Goal: Communication & Community: Answer question/provide support

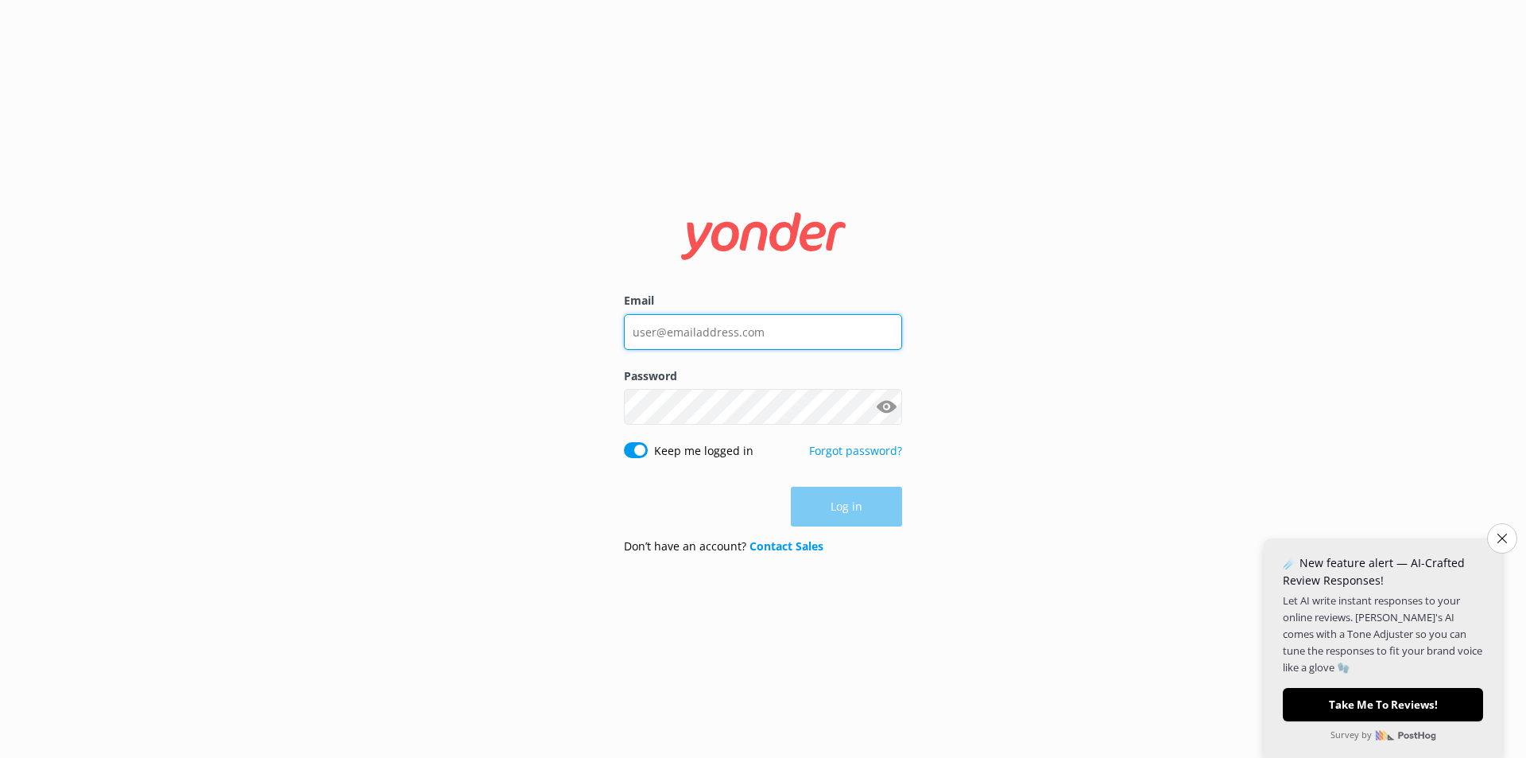
click at [758, 339] on input "Email" at bounding box center [763, 332] width 278 height 36
type input "[PERSON_NAME][EMAIL_ADDRESS][DOMAIN_NAME]"
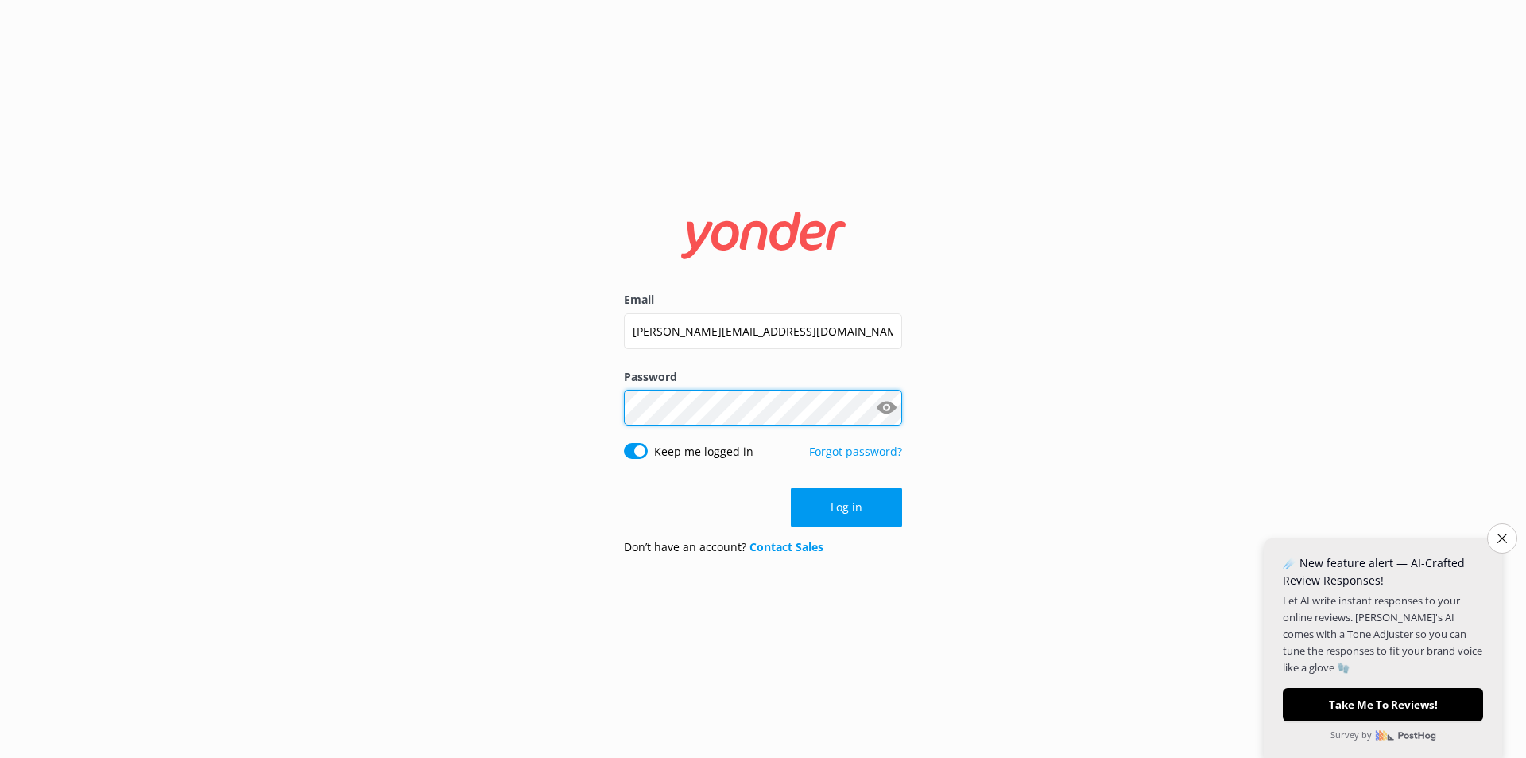
click button "Log in" at bounding box center [846, 507] width 111 height 40
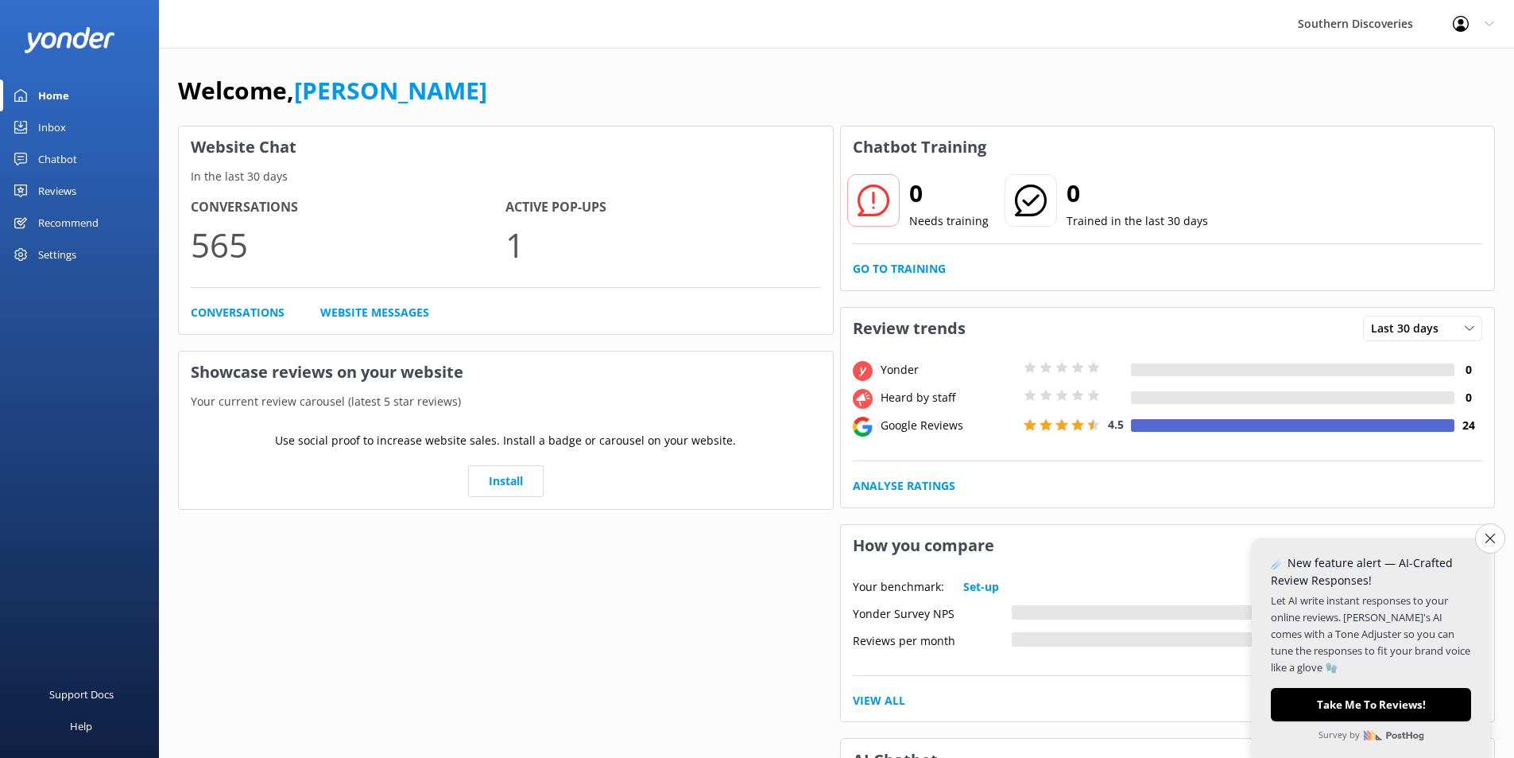
click at [62, 120] on div "Inbox" at bounding box center [52, 127] width 28 height 32
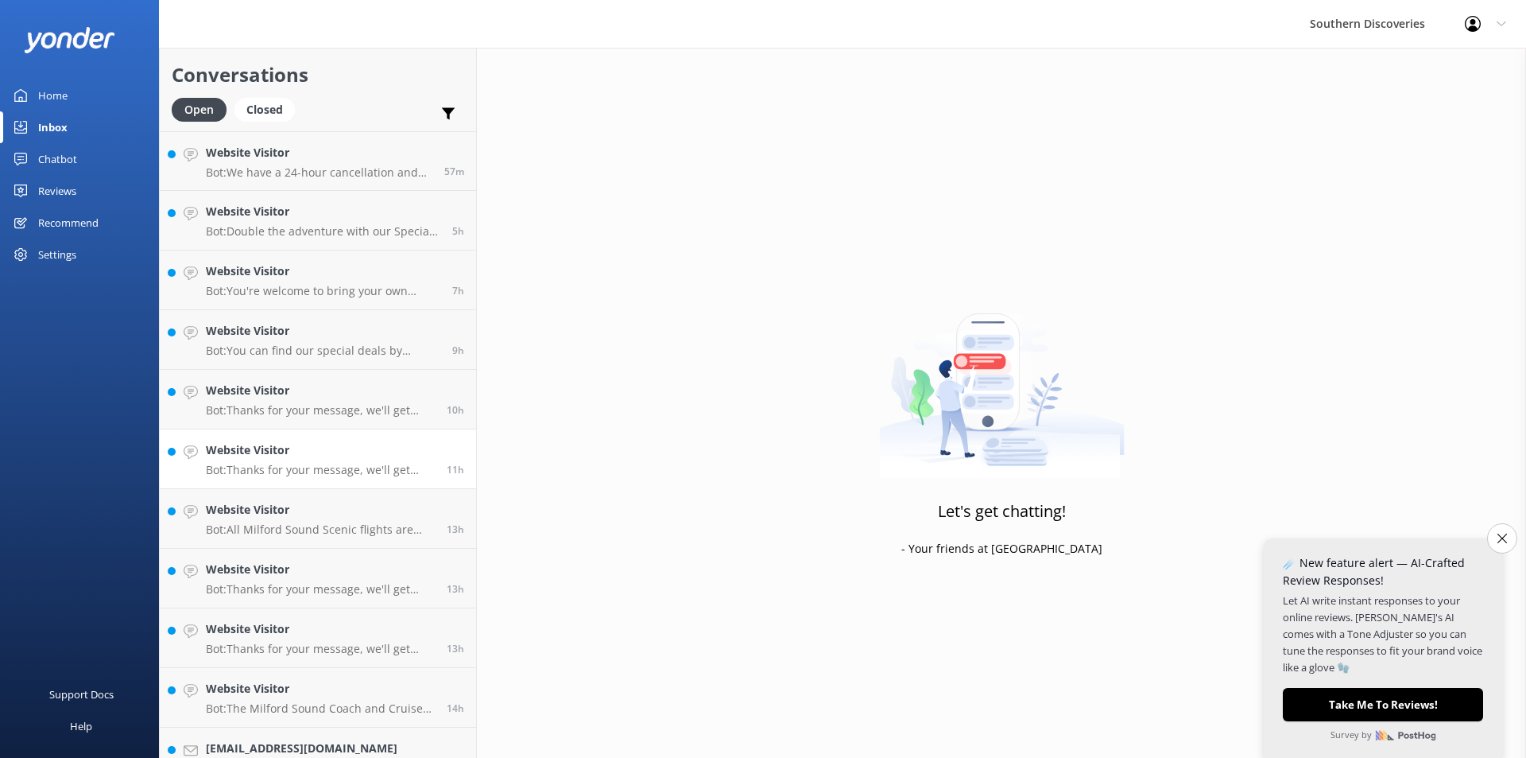
scroll to position [387, 0]
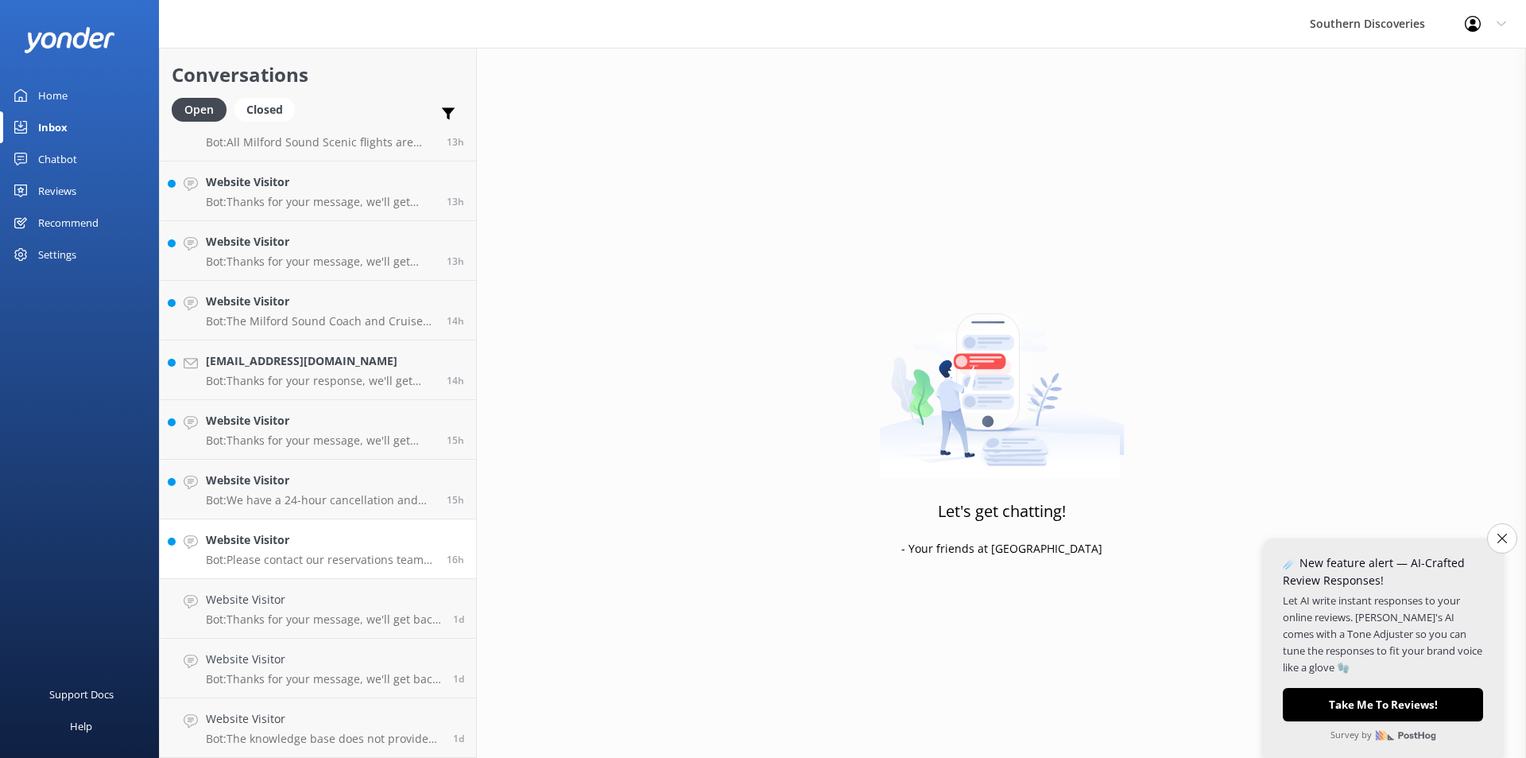
click at [320, 549] on div "Website Visitor Bot: Please contact our reservations team at 0800 264 536 to co…" at bounding box center [320, 548] width 229 height 35
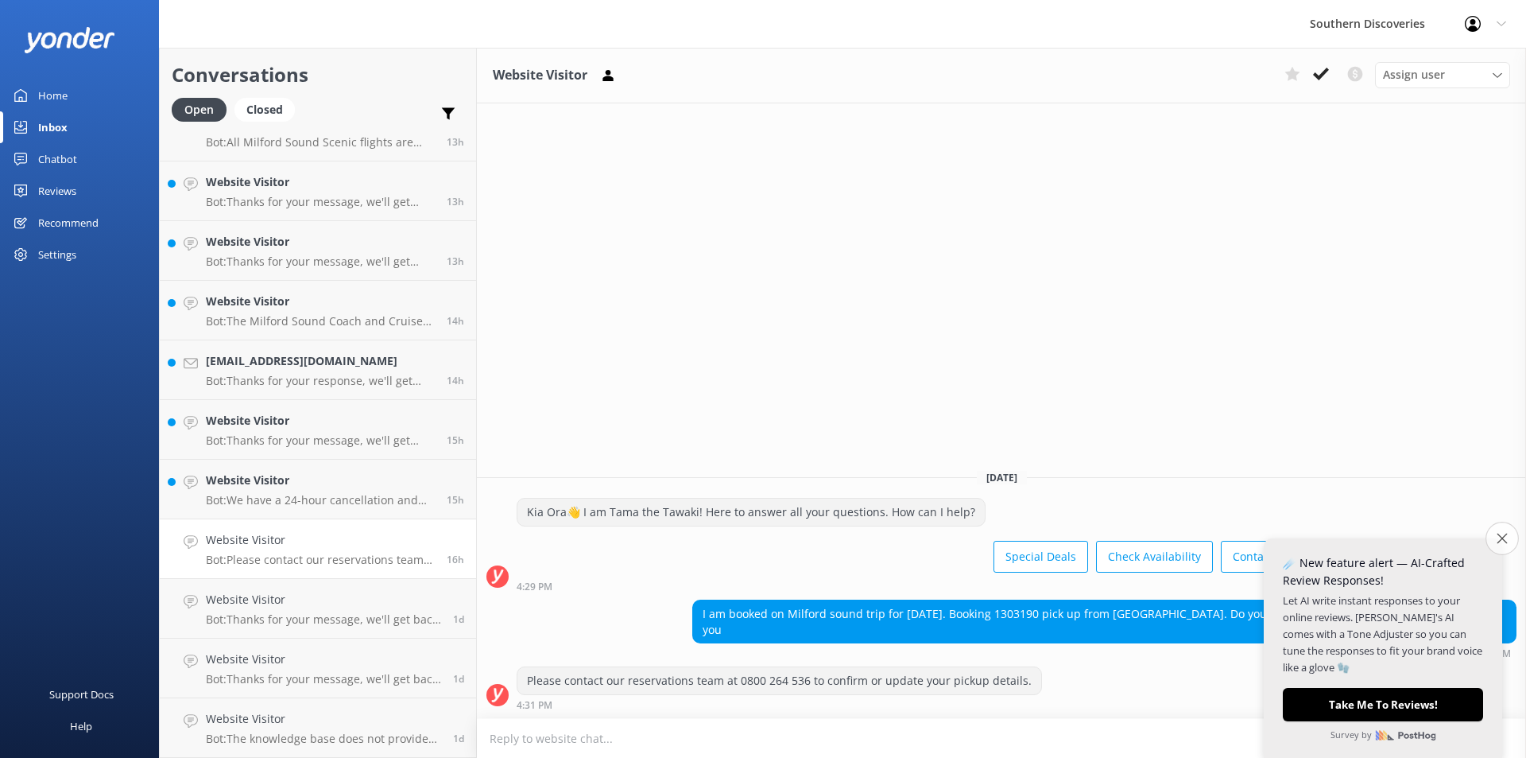
click at [1501, 542] on icon "Close survey" at bounding box center [1502, 538] width 10 height 10
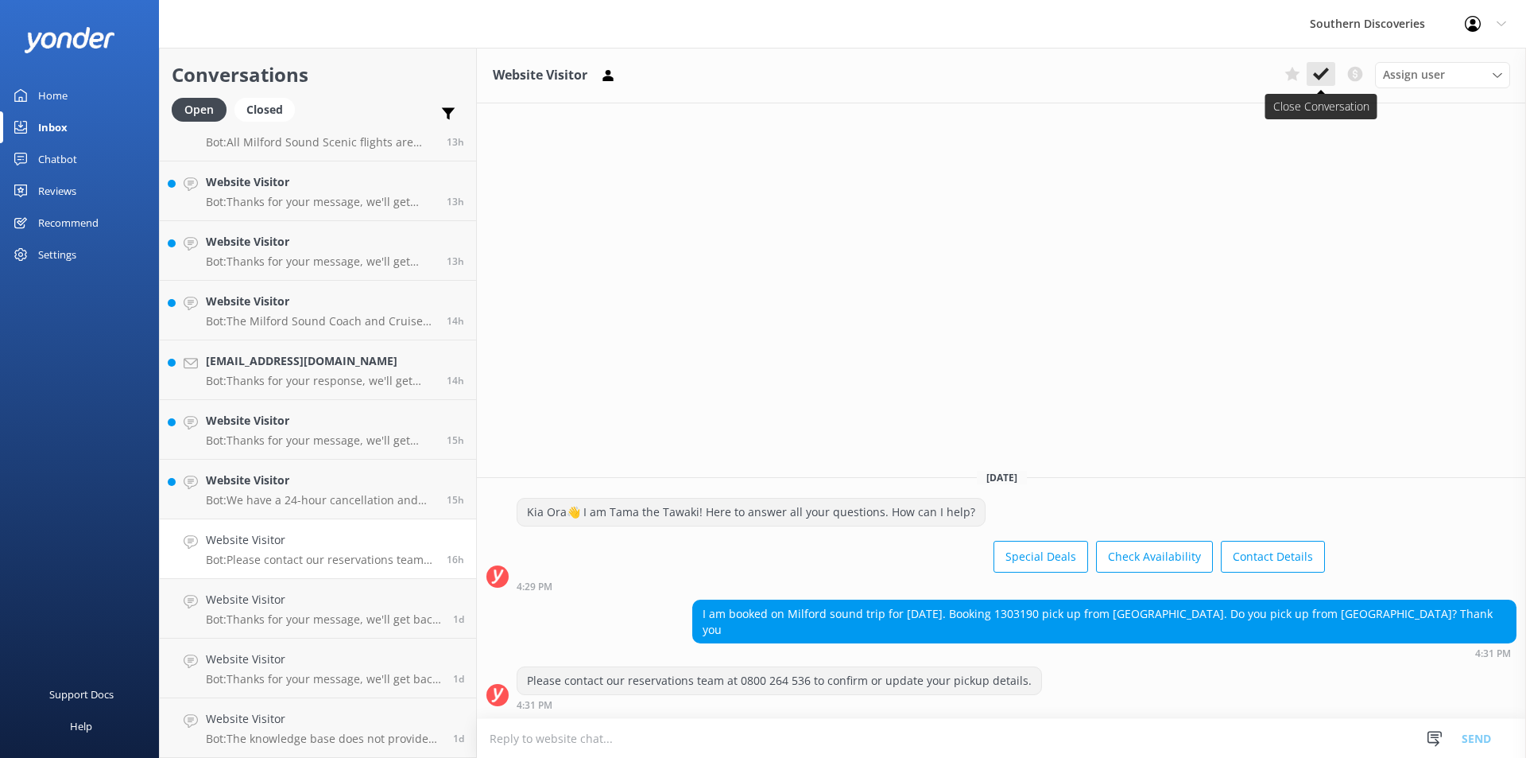
click at [1326, 71] on use at bounding box center [1321, 74] width 16 height 13
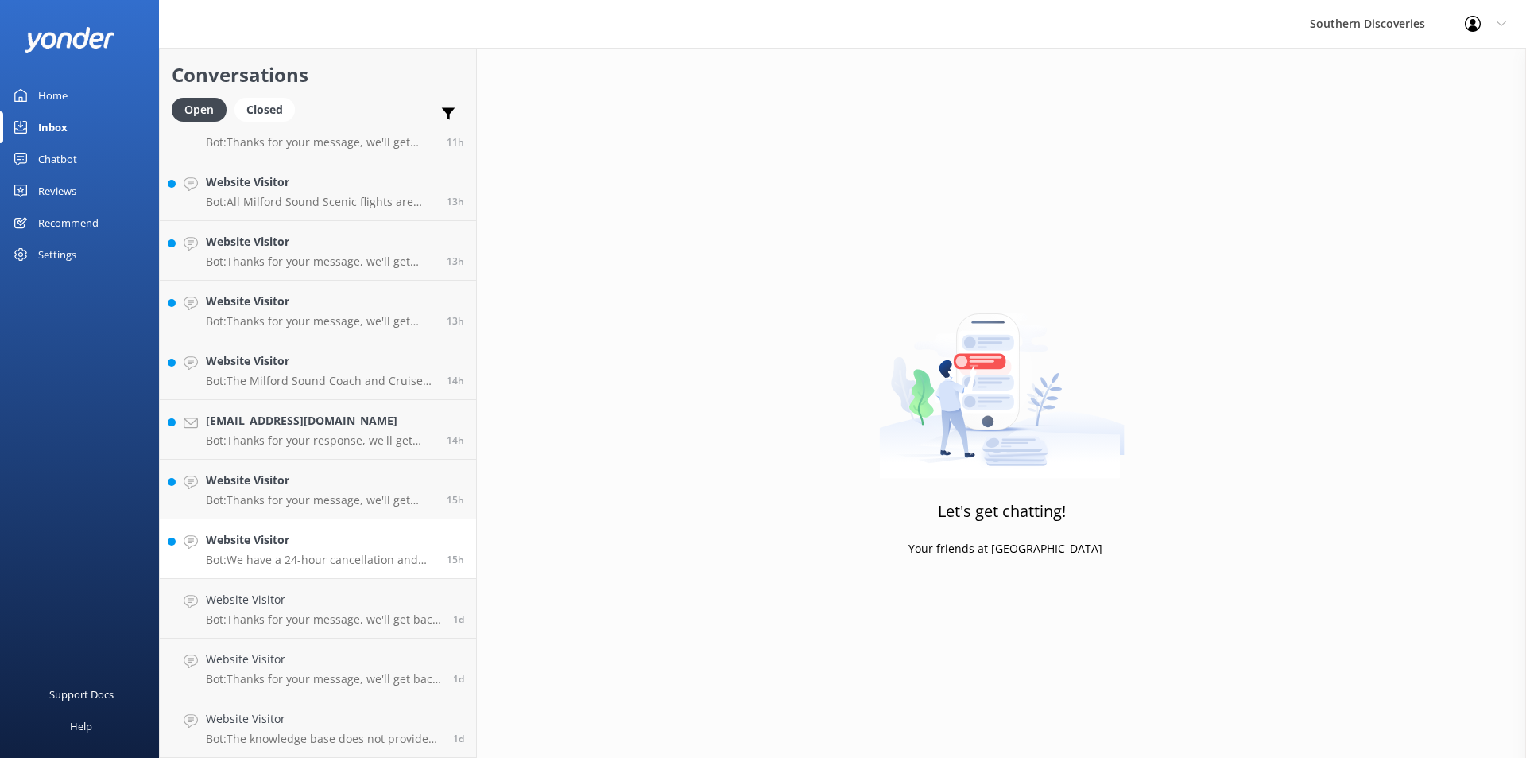
scroll to position [328, 0]
click at [302, 555] on p "Bot: We have a 24-hour cancellation and amendment policy. If you notify us more…" at bounding box center [320, 560] width 229 height 14
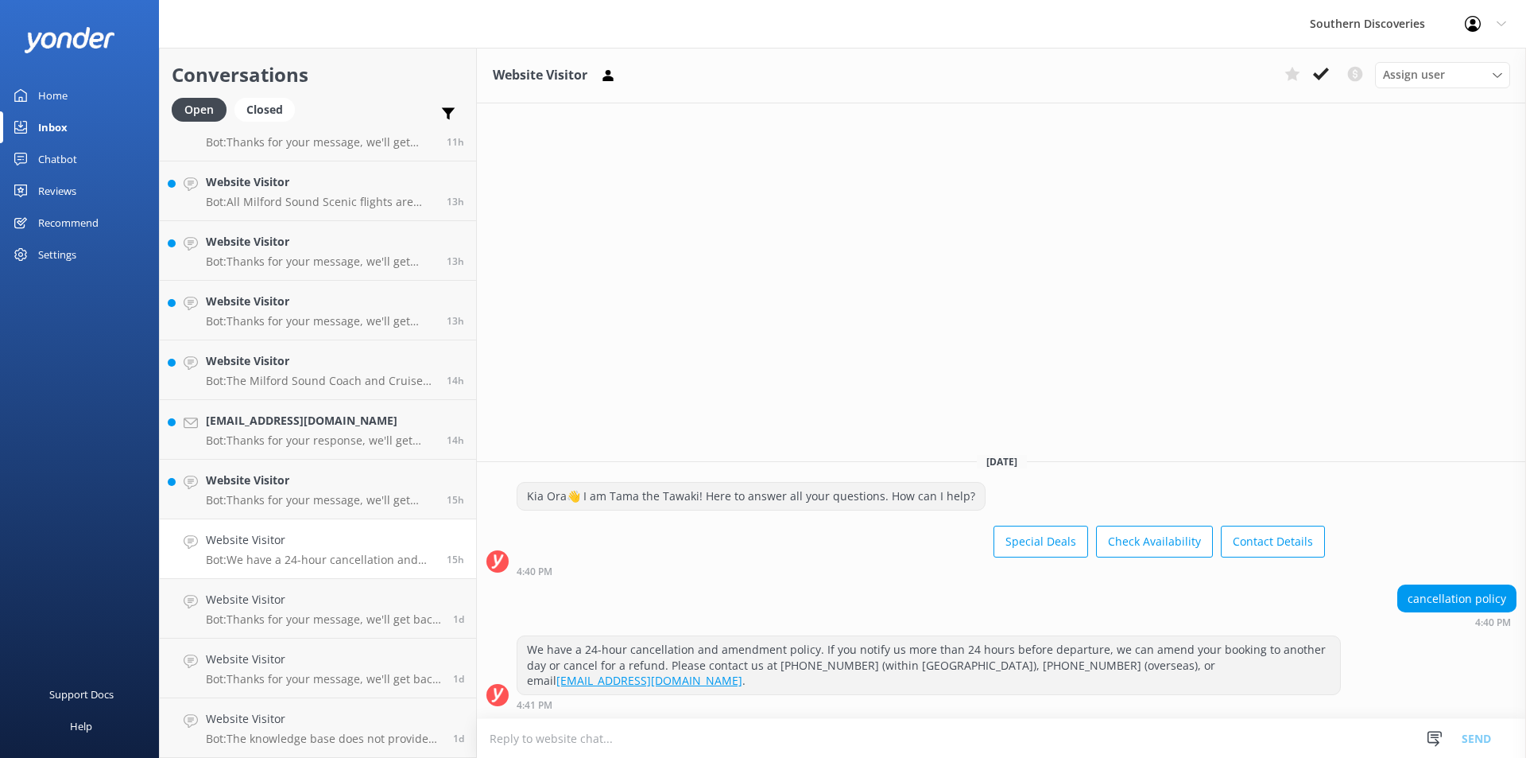
click at [1332, 74] on button at bounding box center [1321, 74] width 29 height 24
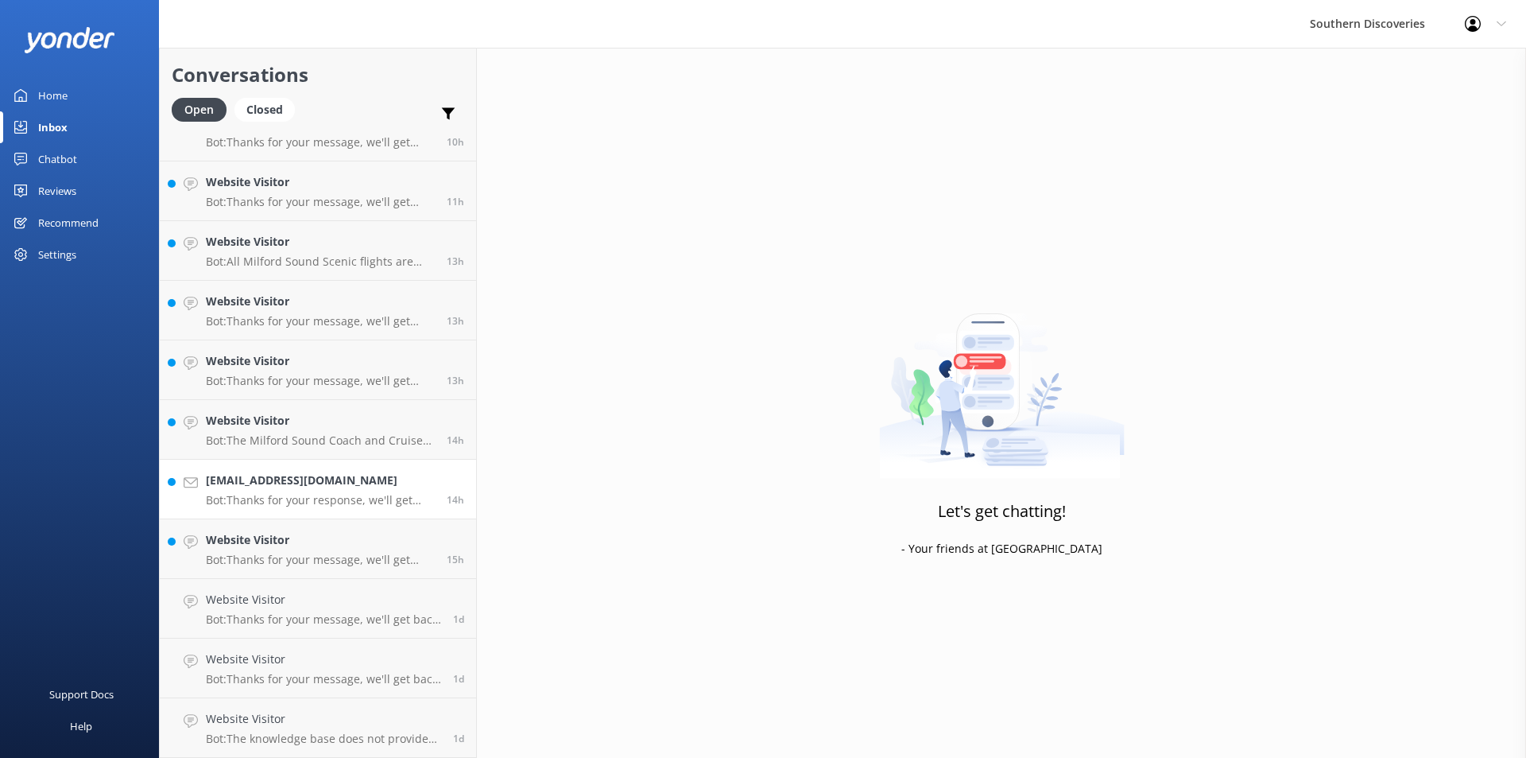
scroll to position [268, 0]
click at [326, 556] on p "Bot: Thanks for your message, we'll get back to you as soon as we can. You're a…" at bounding box center [320, 560] width 229 height 14
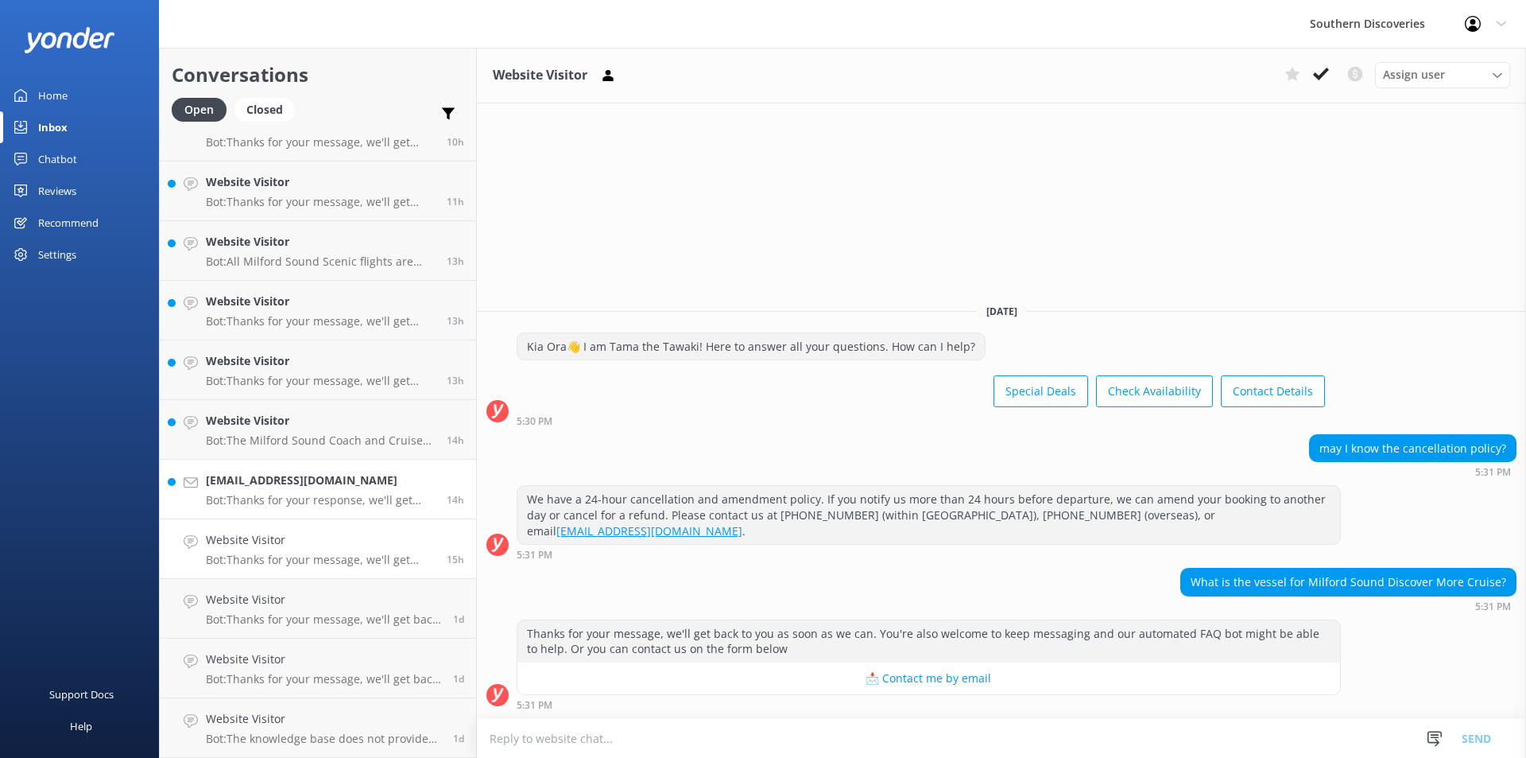
click at [297, 493] on p "Bot: Thanks for your response, we'll get back to you as soon as we can during o…" at bounding box center [320, 500] width 229 height 14
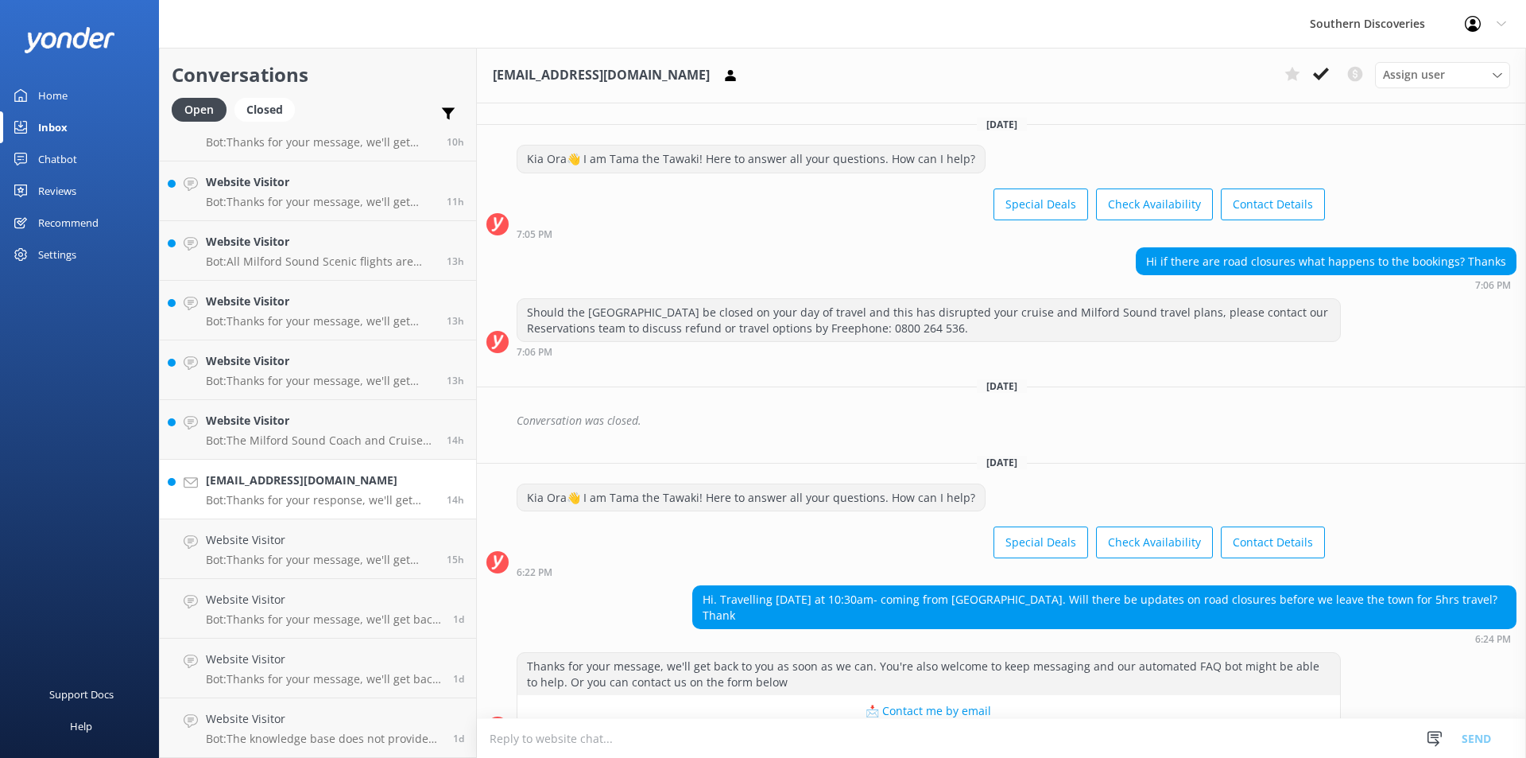
scroll to position [167, 0]
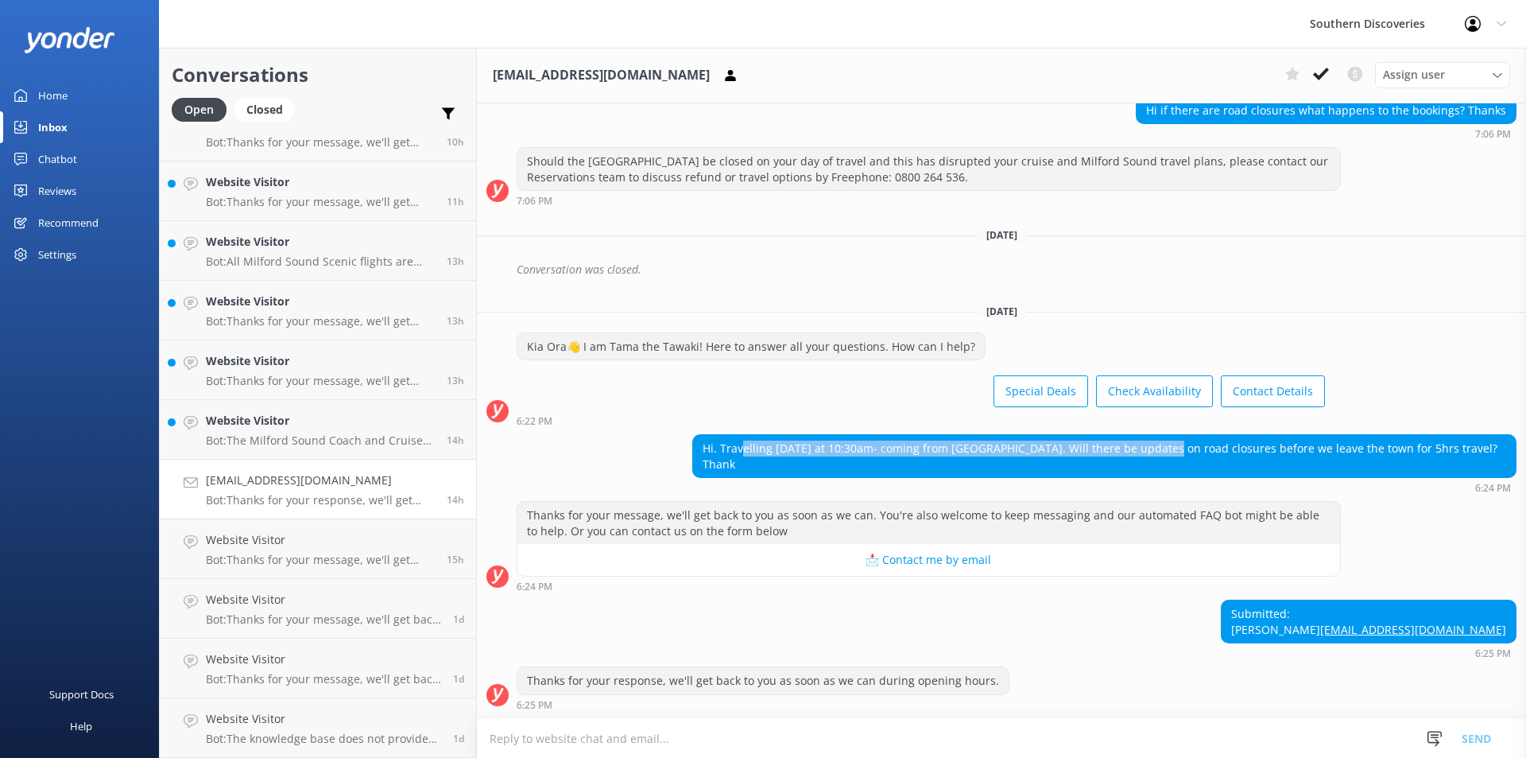
drag, startPoint x: 742, startPoint y: 425, endPoint x: 1157, endPoint y: 433, distance: 415.1
click at [1157, 435] on div "Hi. Travelling [DATE] at 10:30am- coming from [GEOGRAPHIC_DATA]. Will there be …" at bounding box center [1104, 456] width 823 height 42
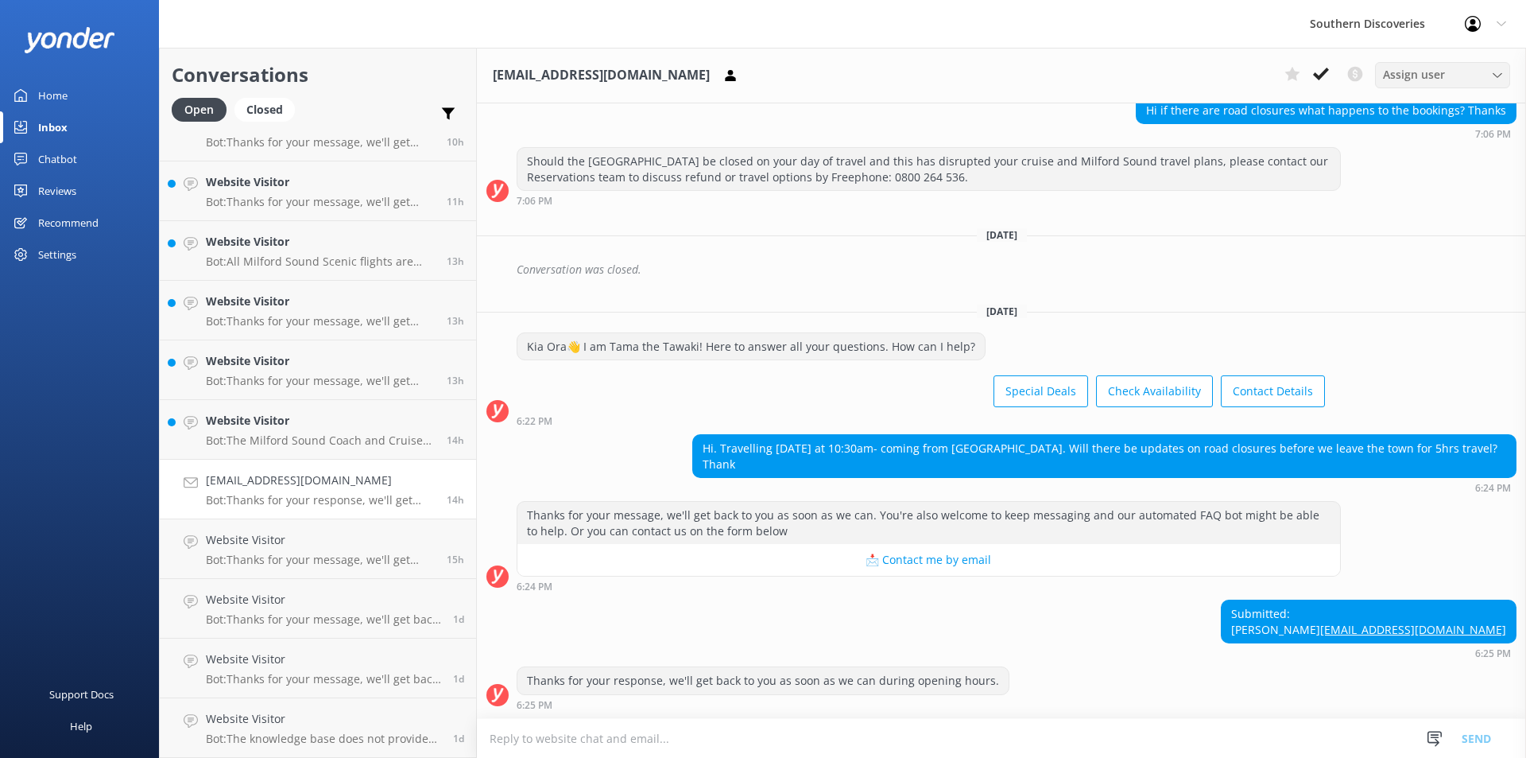
click at [1421, 67] on span "Assign user" at bounding box center [1414, 74] width 62 height 17
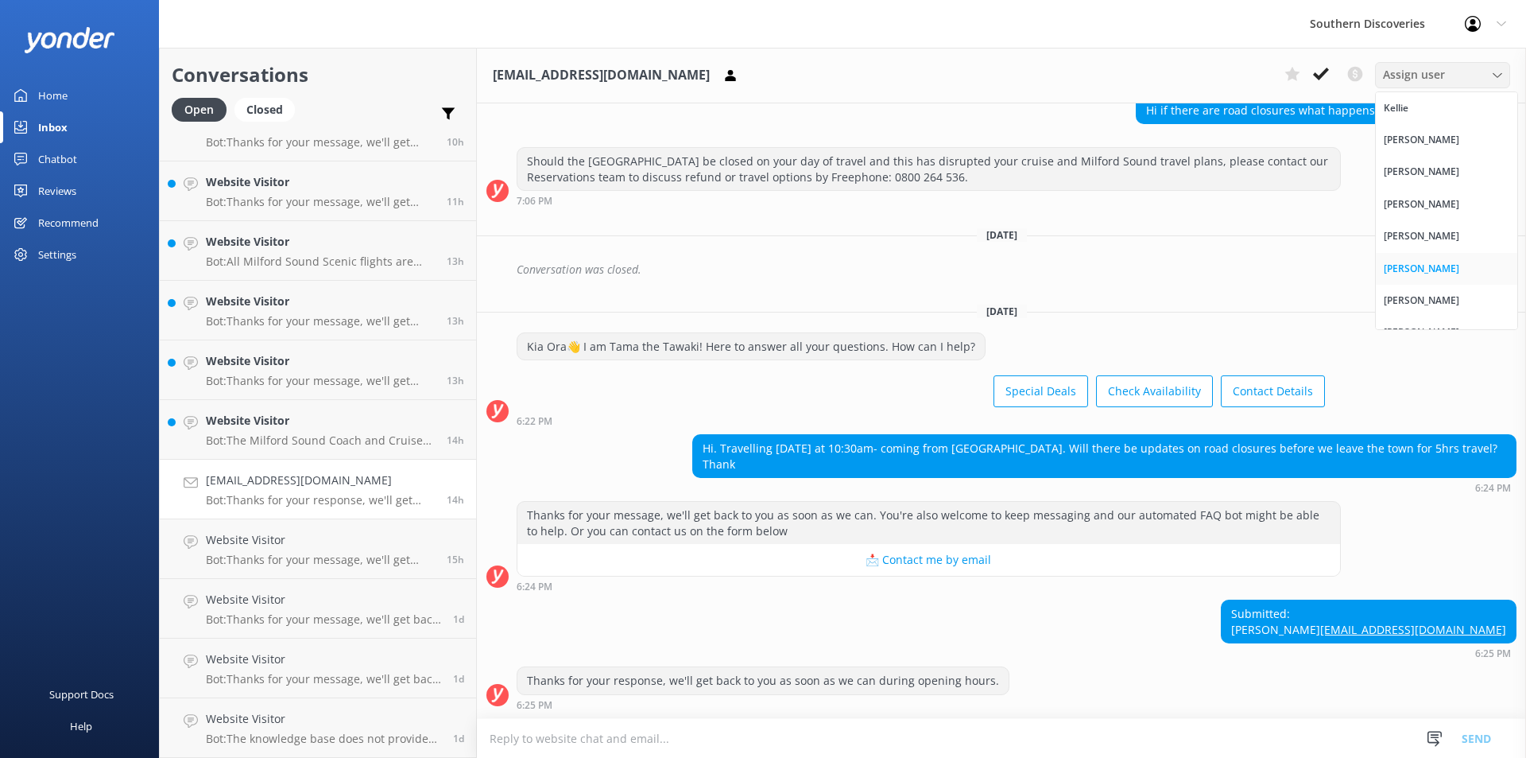
click at [1434, 261] on div "[PERSON_NAME]" at bounding box center [1422, 269] width 76 height 16
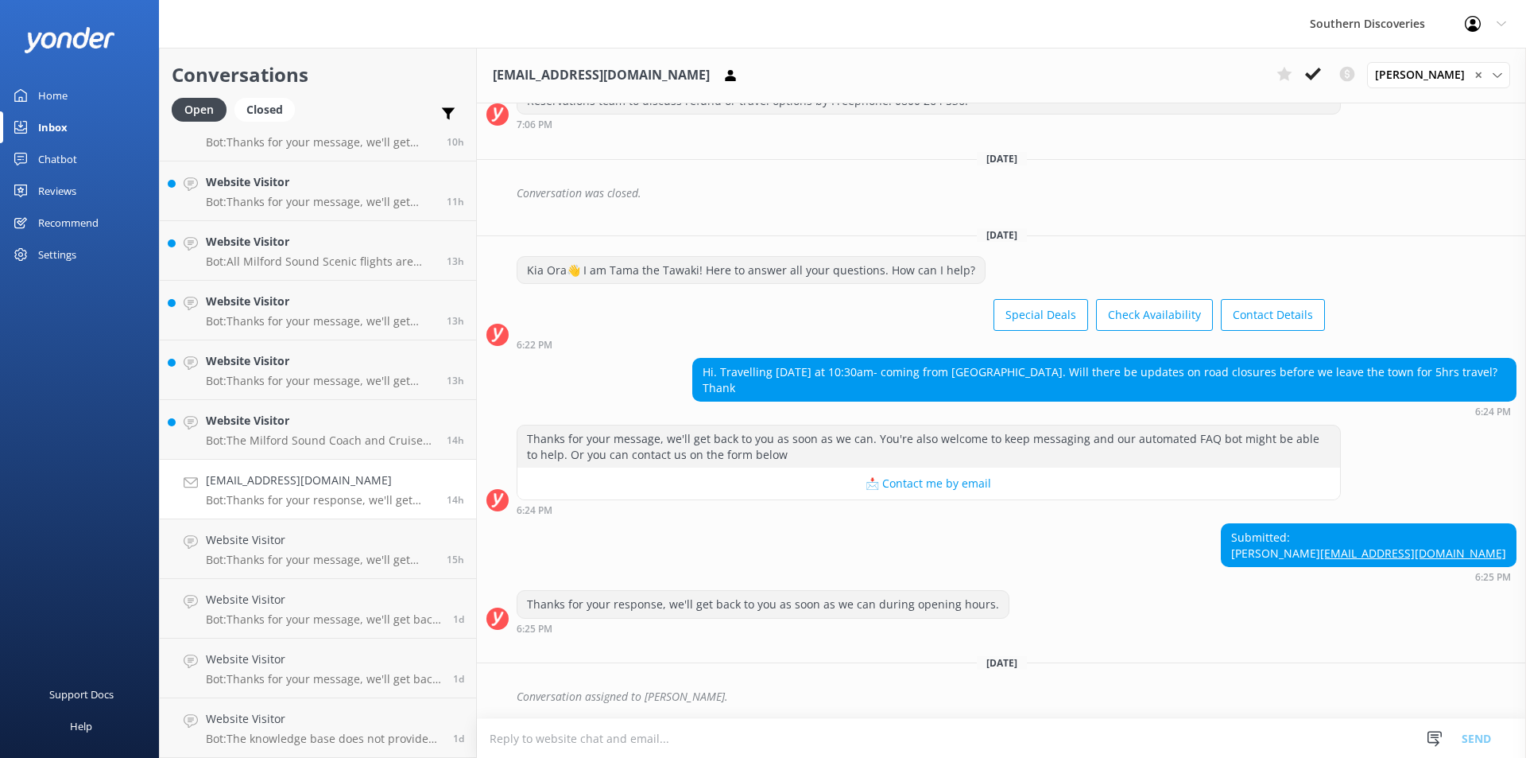
scroll to position [243, 0]
click at [305, 431] on div "Website Visitor Bot: The Milford Sound Coach and Cruise trip from [GEOGRAPHIC_D…" at bounding box center [320, 429] width 229 height 35
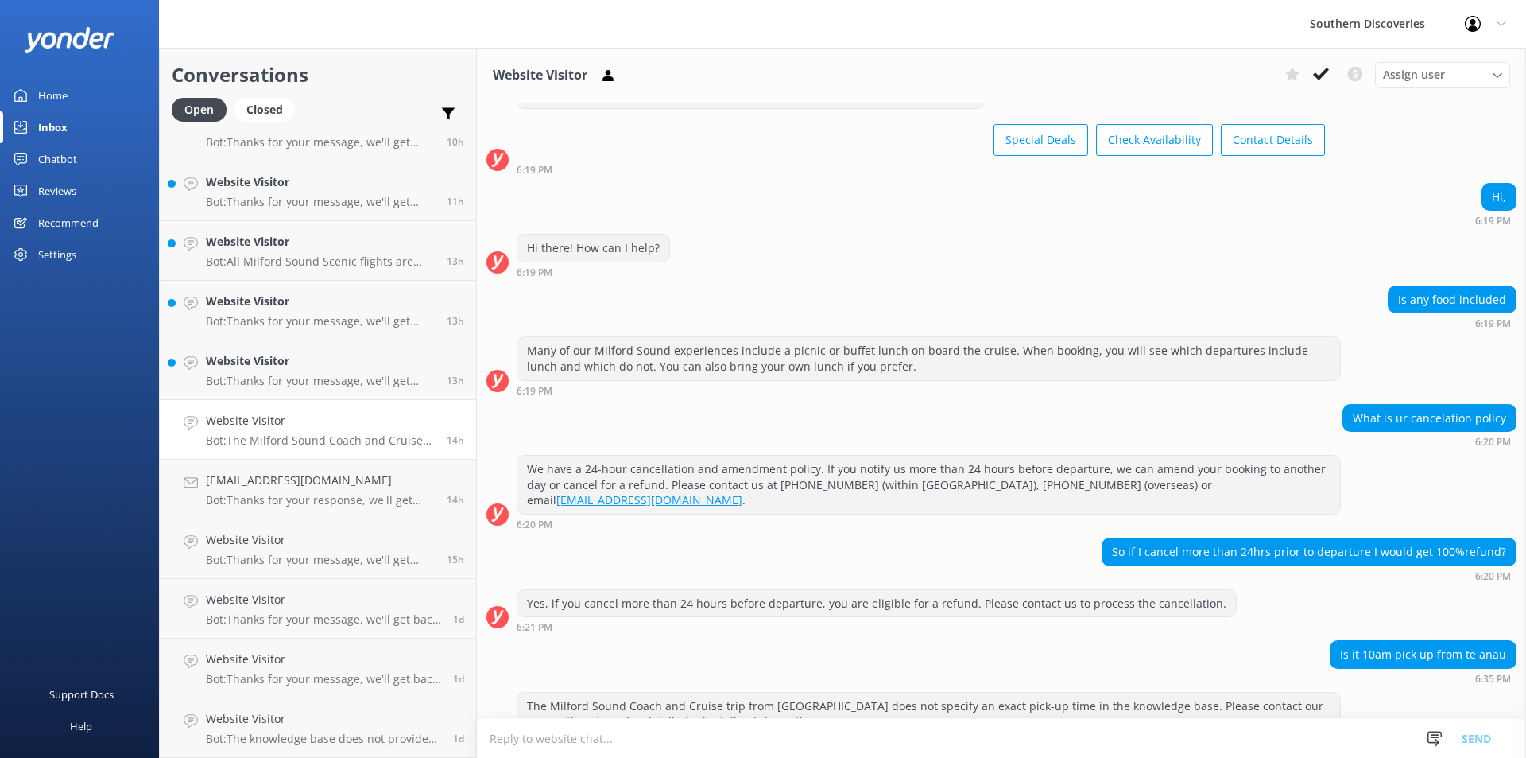
scroll to position [89, 0]
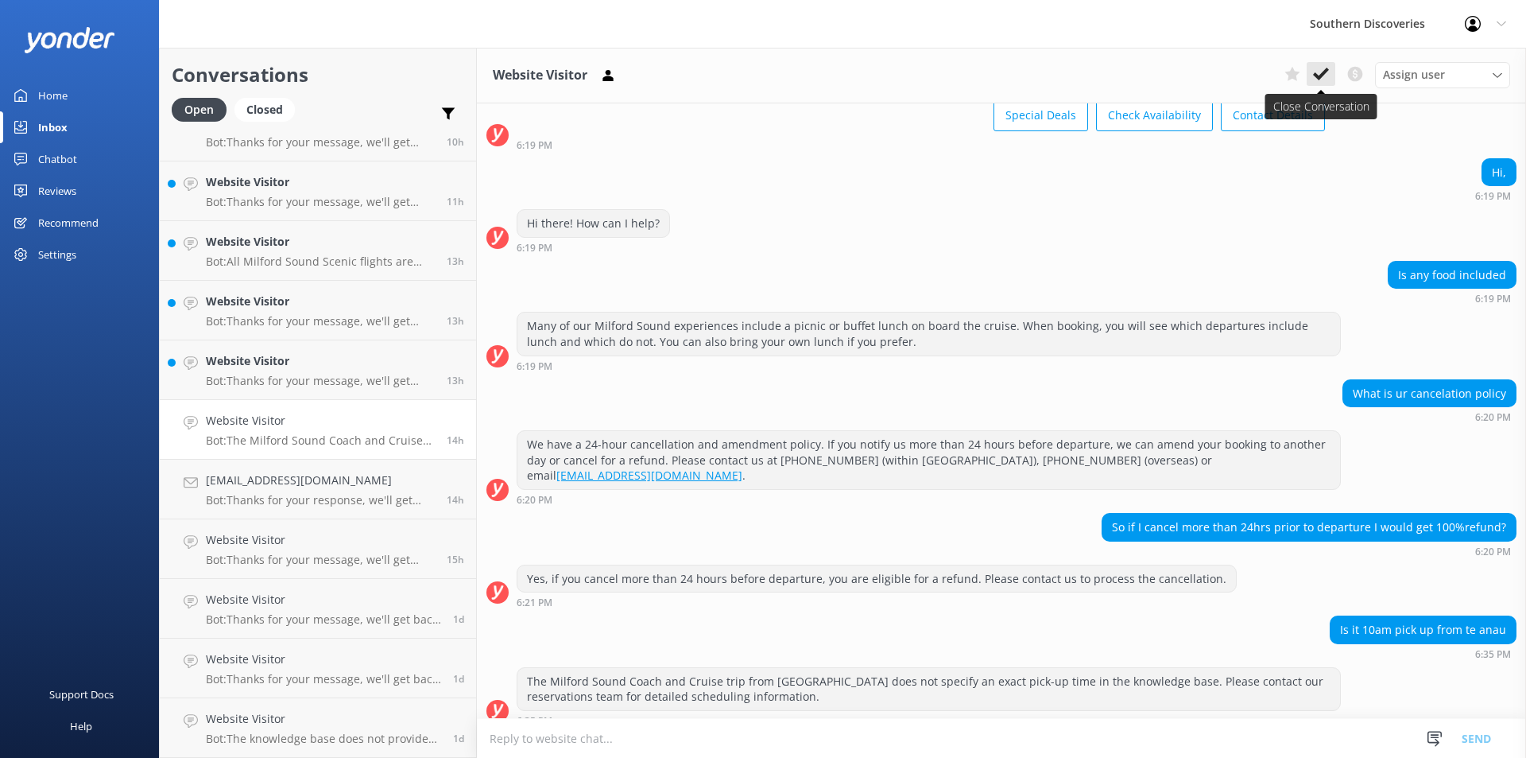
click at [1325, 68] on icon at bounding box center [1321, 74] width 16 height 16
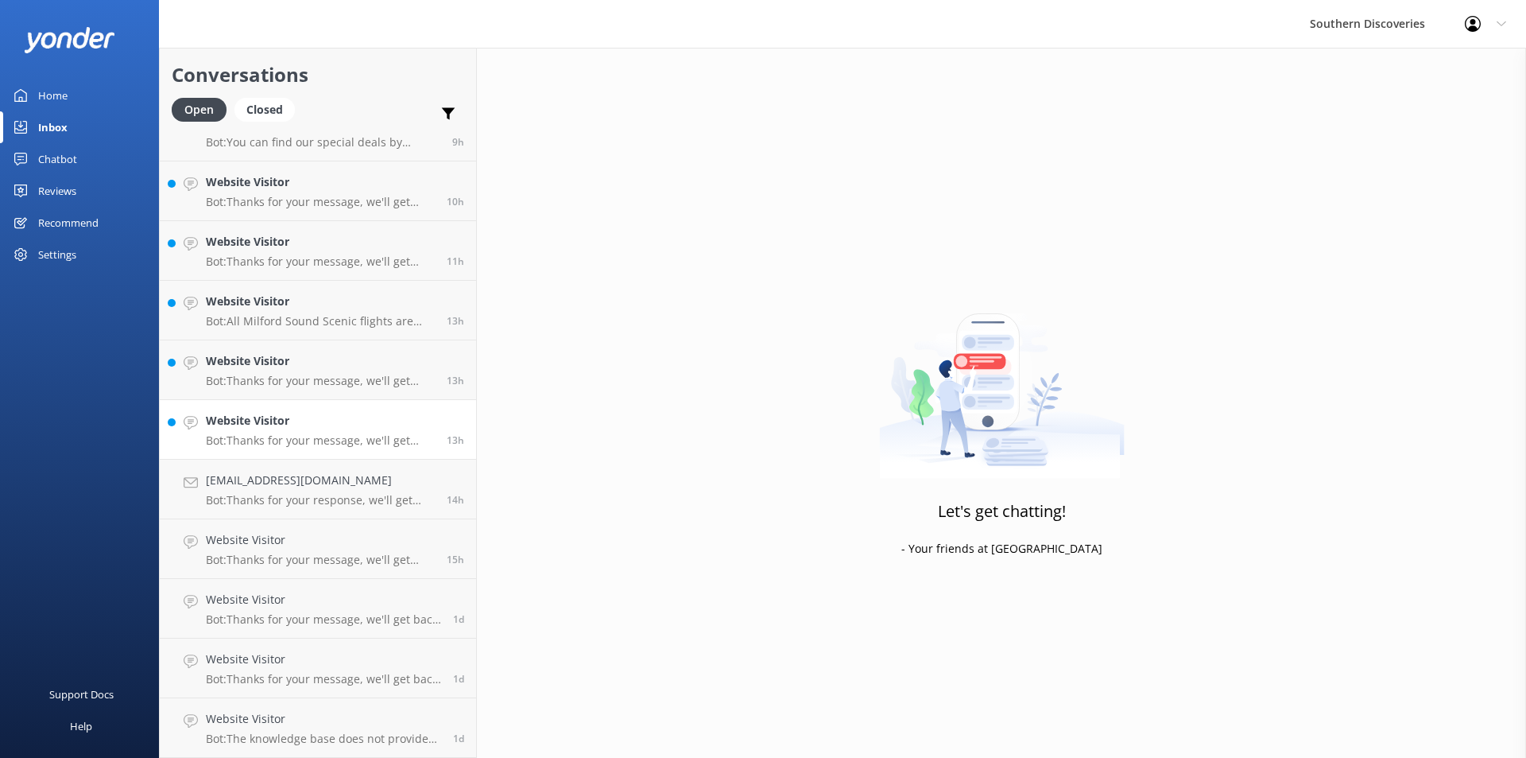
scroll to position [208, 0]
click at [299, 440] on p "Bot: Thanks for your message, we'll get back to you as soon as we can. You're a…" at bounding box center [320, 440] width 229 height 14
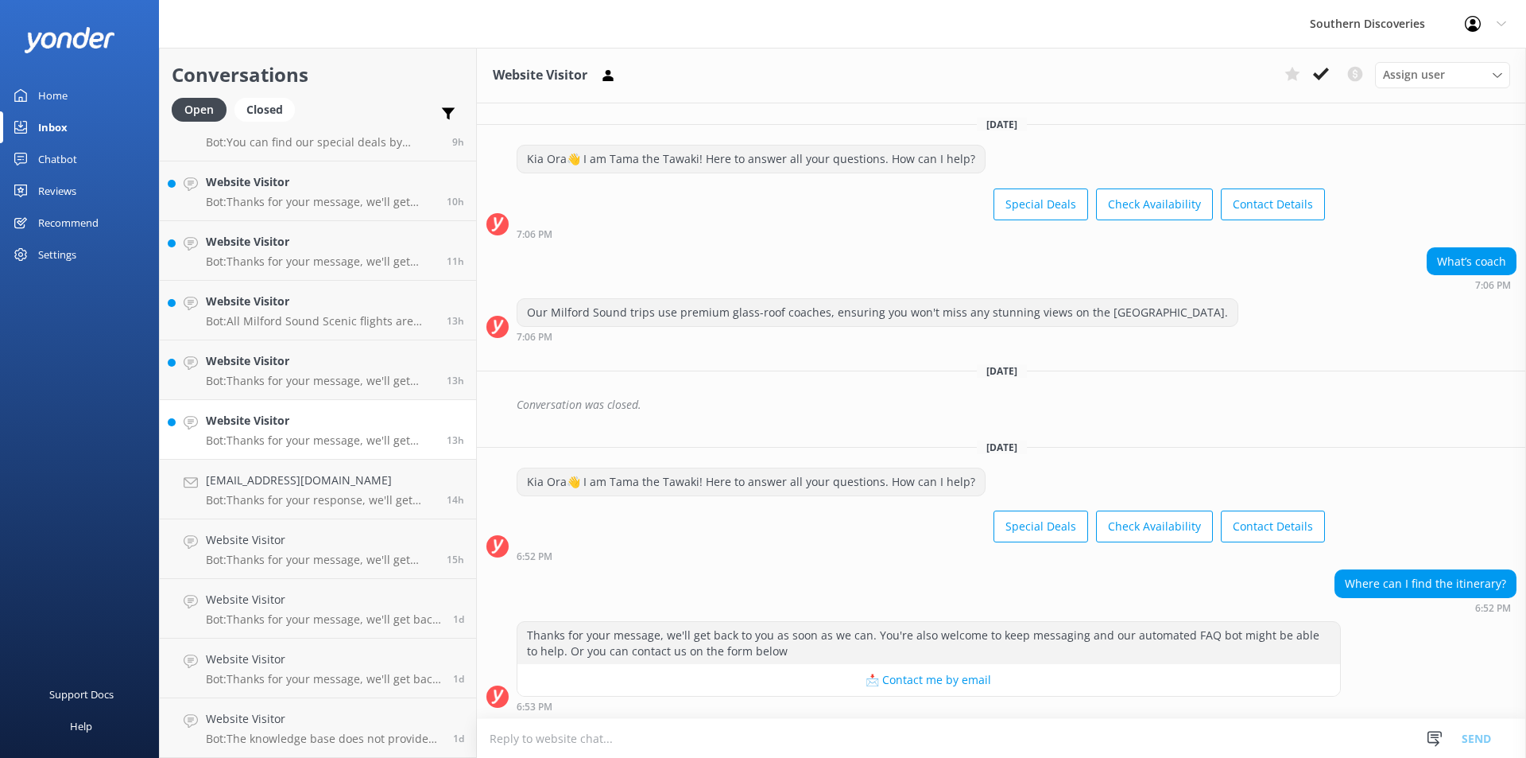
scroll to position [2, 0]
click at [289, 427] on h4 "Website Visitor" at bounding box center [320, 420] width 229 height 17
click at [273, 362] on h4 "Website Visitor" at bounding box center [320, 360] width 229 height 17
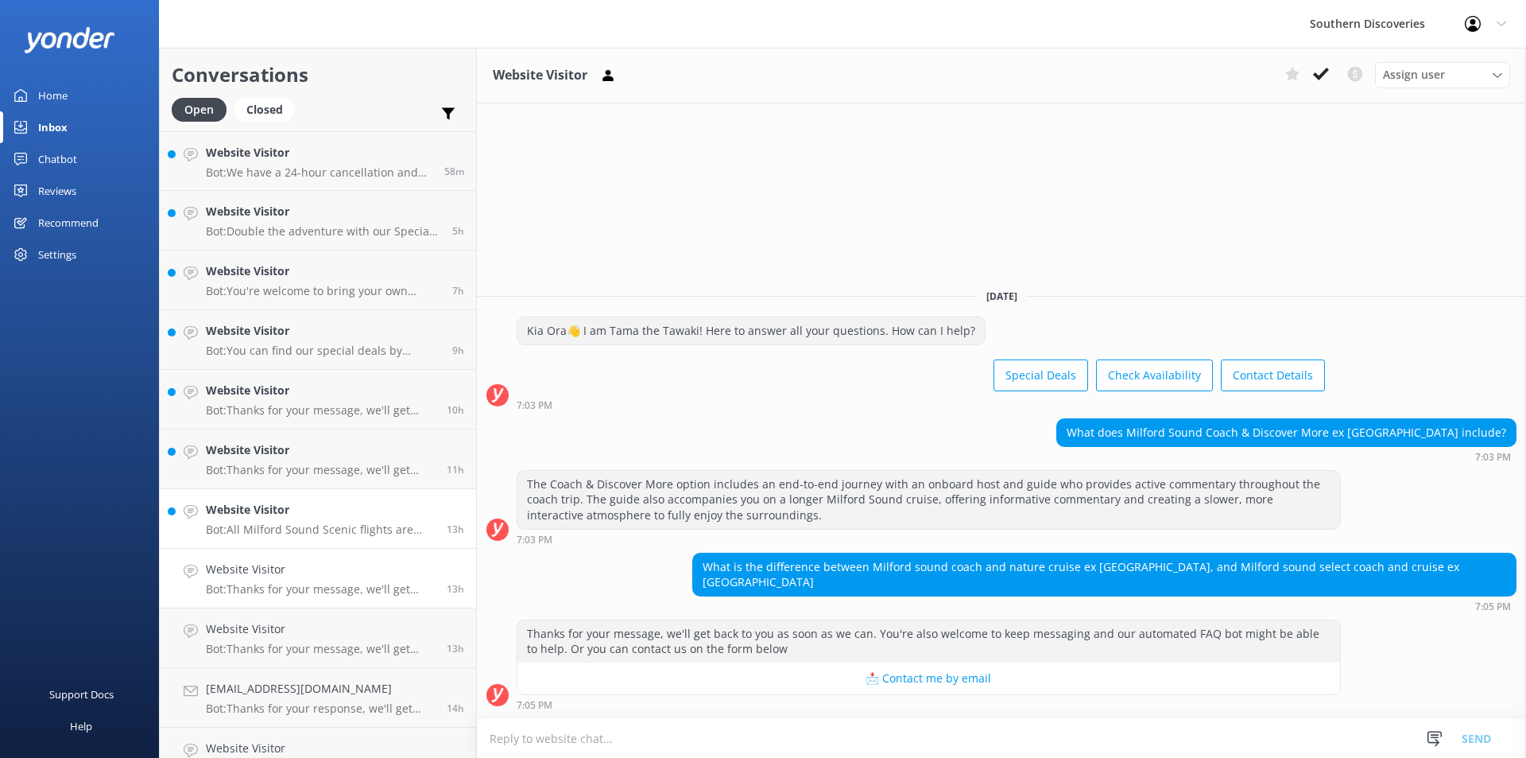
click at [347, 517] on h4 "Website Visitor" at bounding box center [320, 509] width 229 height 17
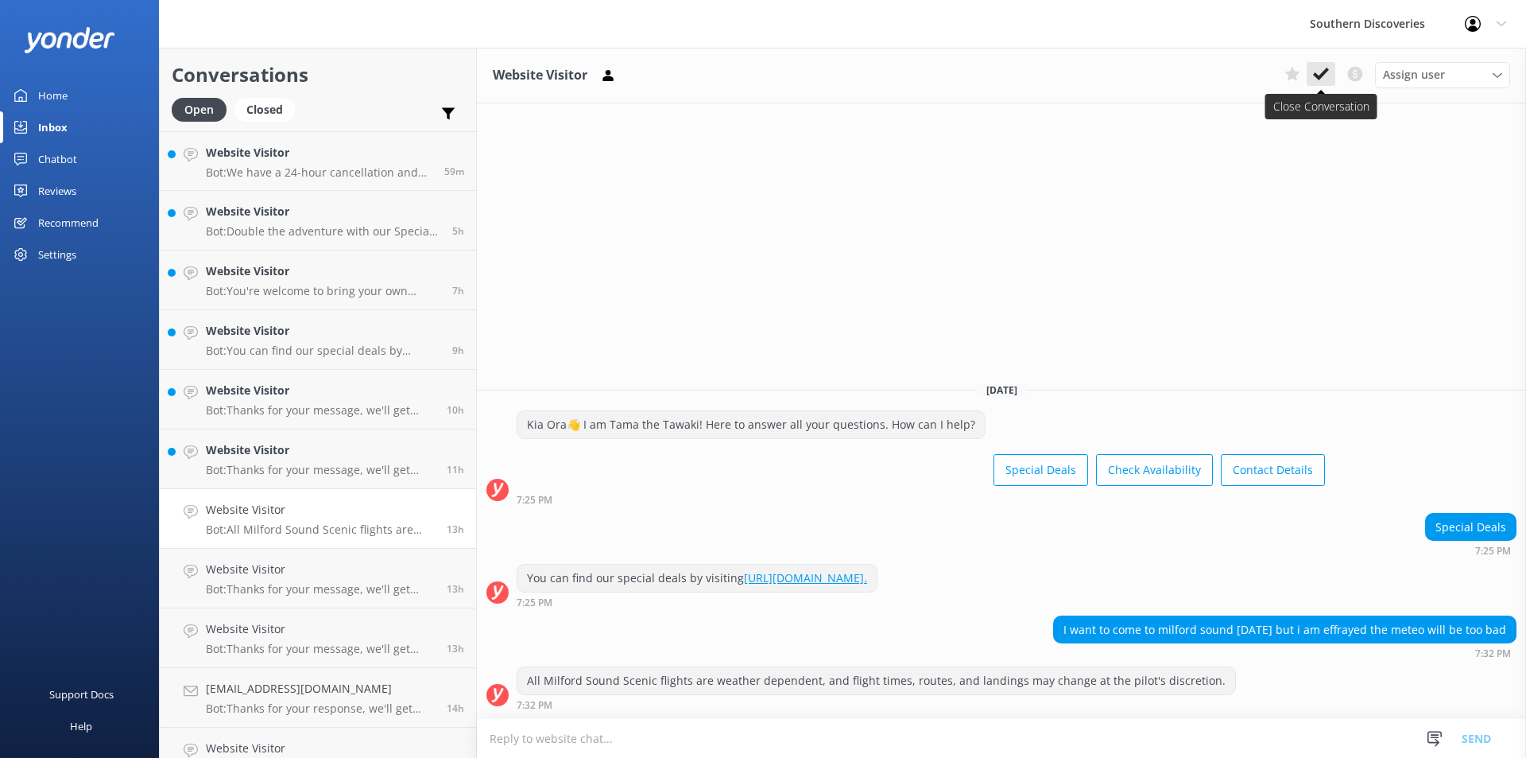
click at [1323, 69] on icon at bounding box center [1321, 74] width 16 height 16
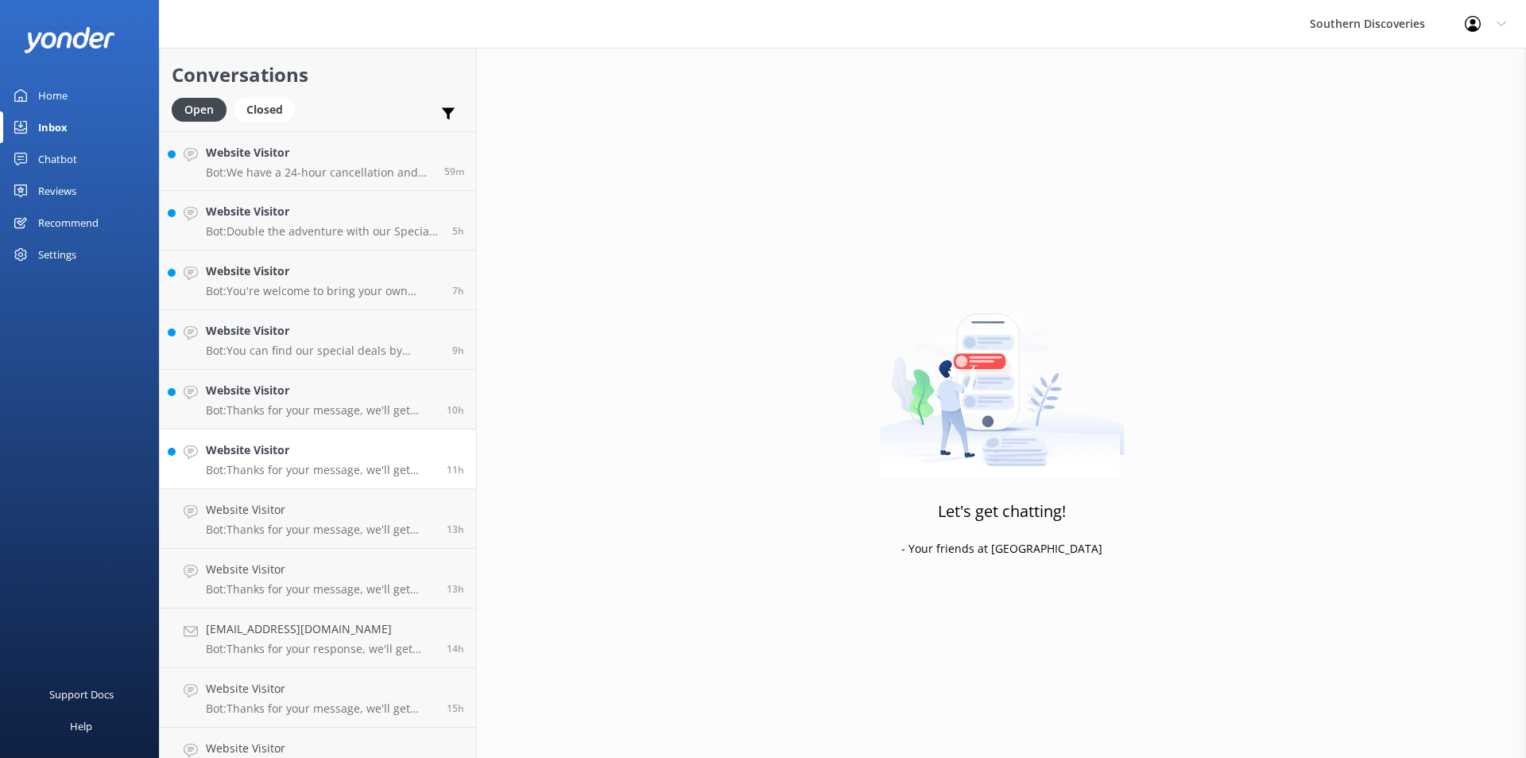
click at [281, 456] on h4 "Website Visitor" at bounding box center [320, 449] width 229 height 17
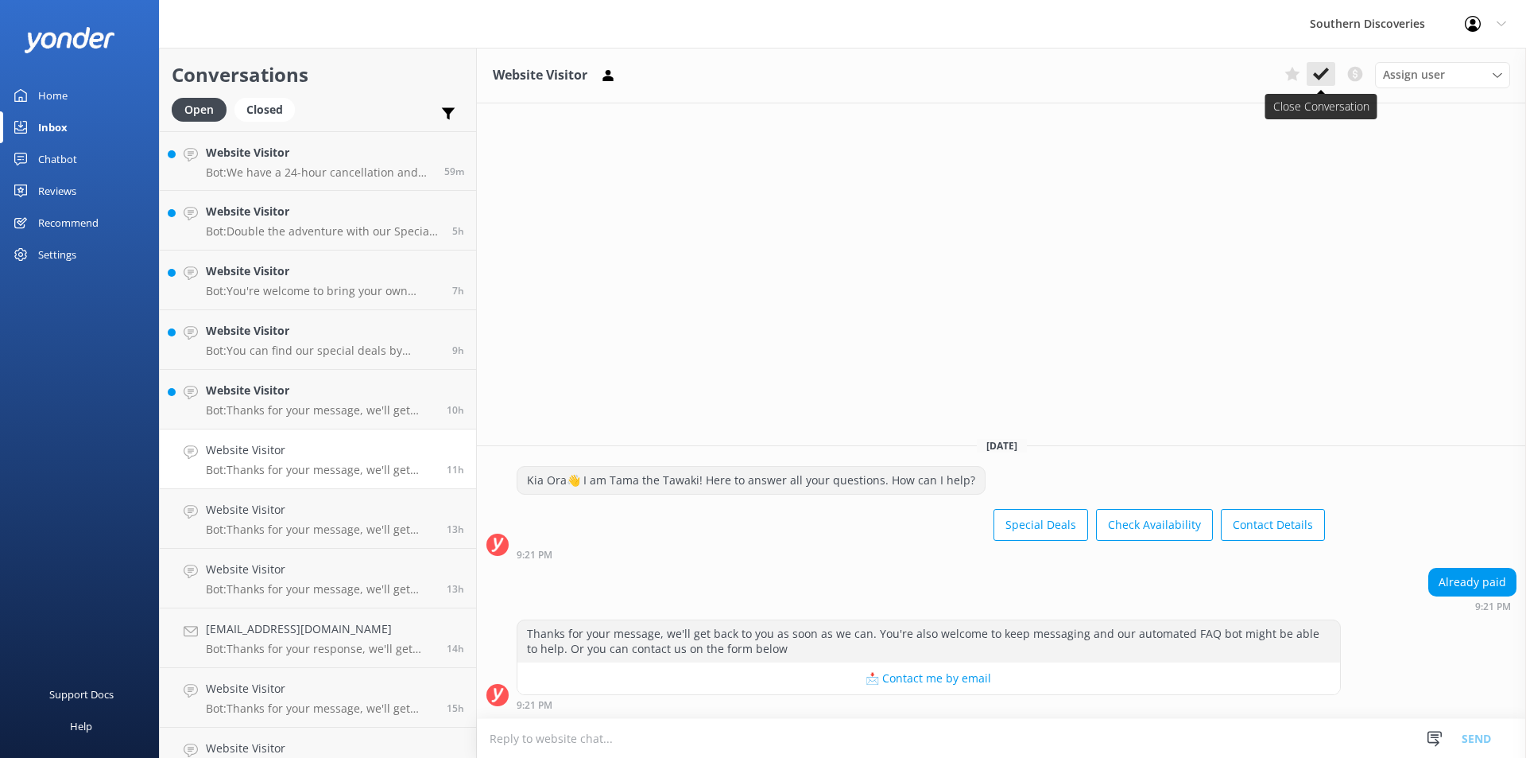
click at [1328, 65] on button at bounding box center [1321, 74] width 29 height 24
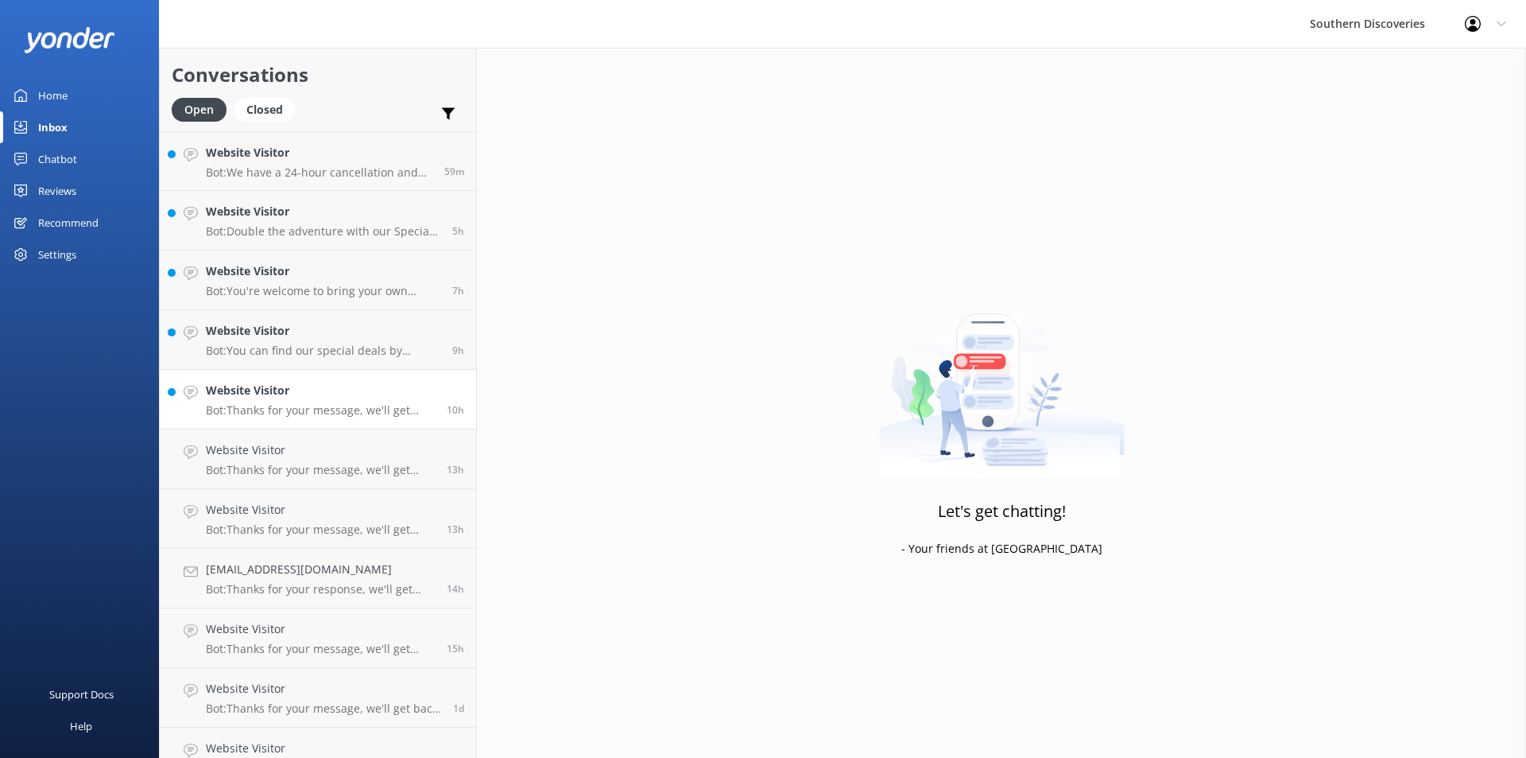
click at [304, 406] on p "Bot: Thanks for your message, we'll get back to you as soon as we can. You're a…" at bounding box center [320, 410] width 229 height 14
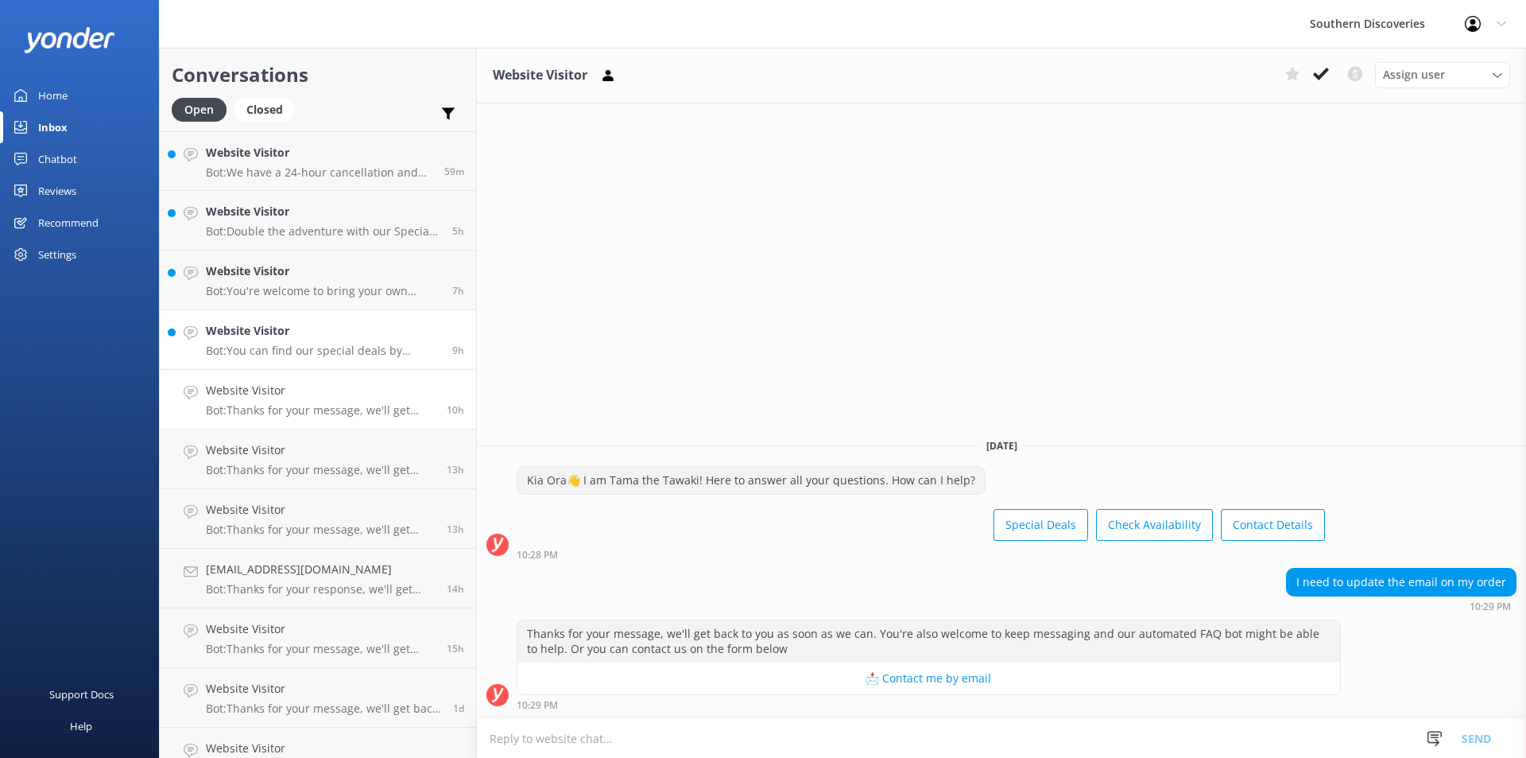
click at [302, 348] on p "Bot: You can find our special deals by visiting [URL][DOMAIN_NAME]." at bounding box center [323, 350] width 235 height 14
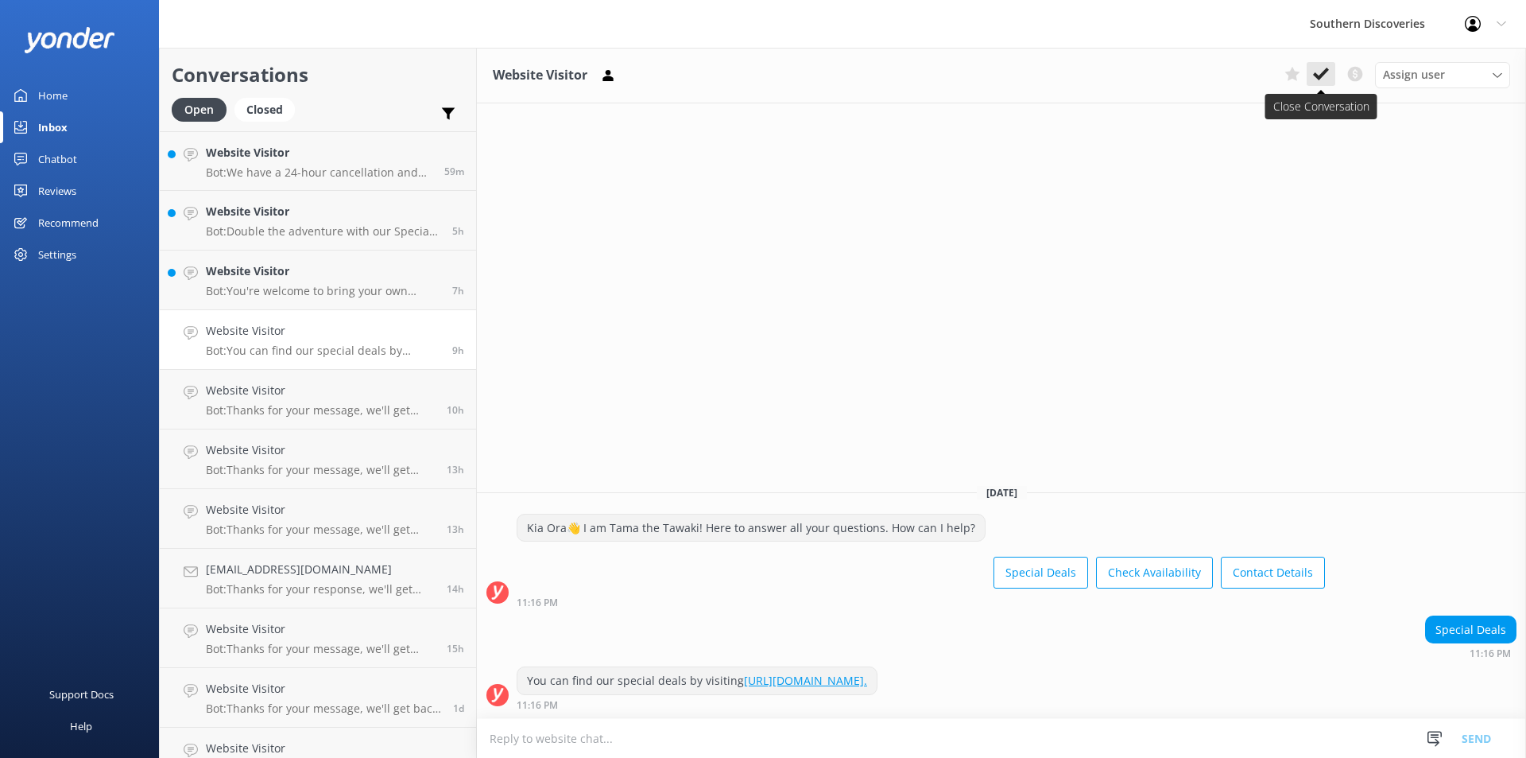
click at [1320, 70] on icon at bounding box center [1321, 74] width 16 height 16
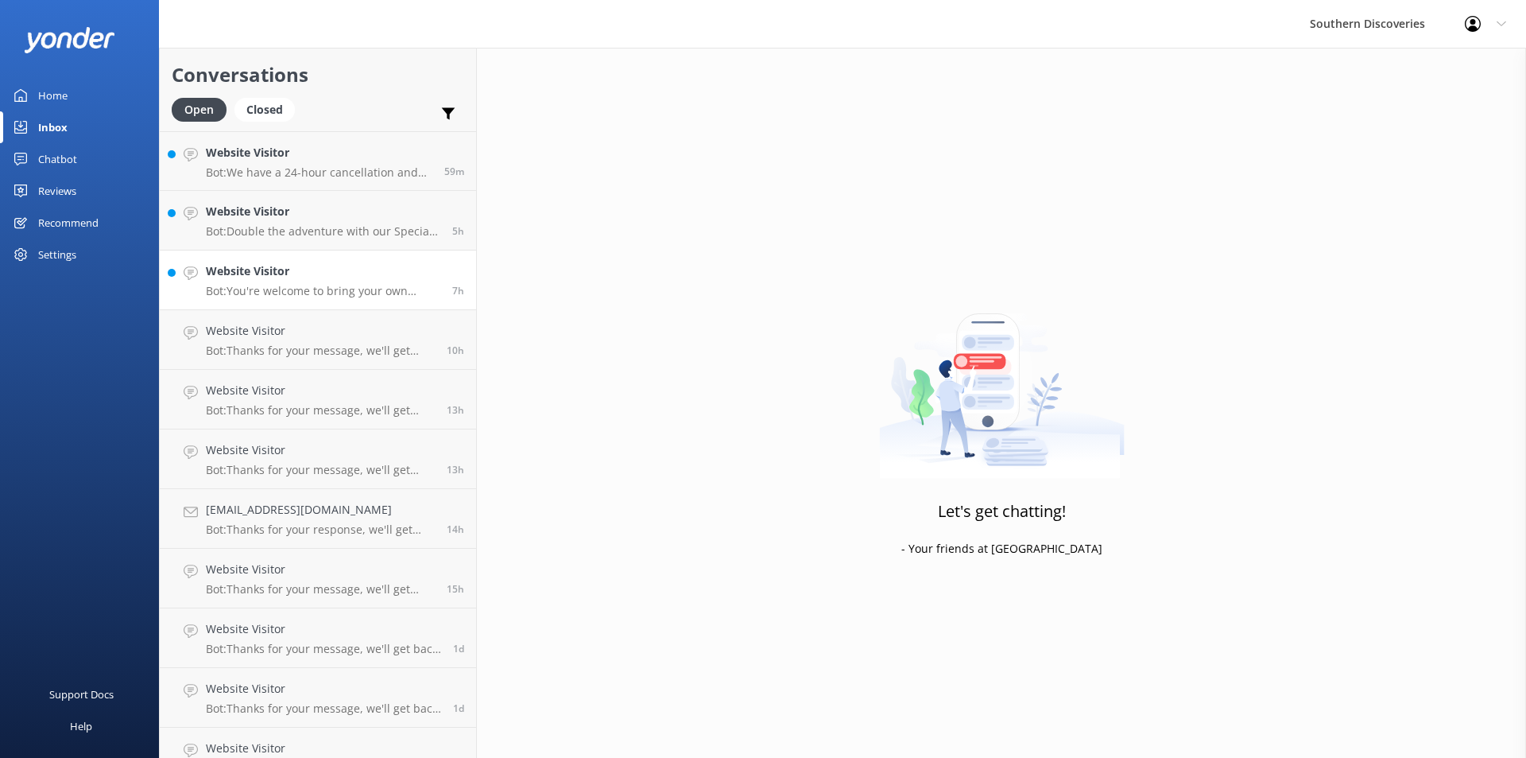
click at [294, 276] on h4 "Website Visitor" at bounding box center [323, 270] width 235 height 17
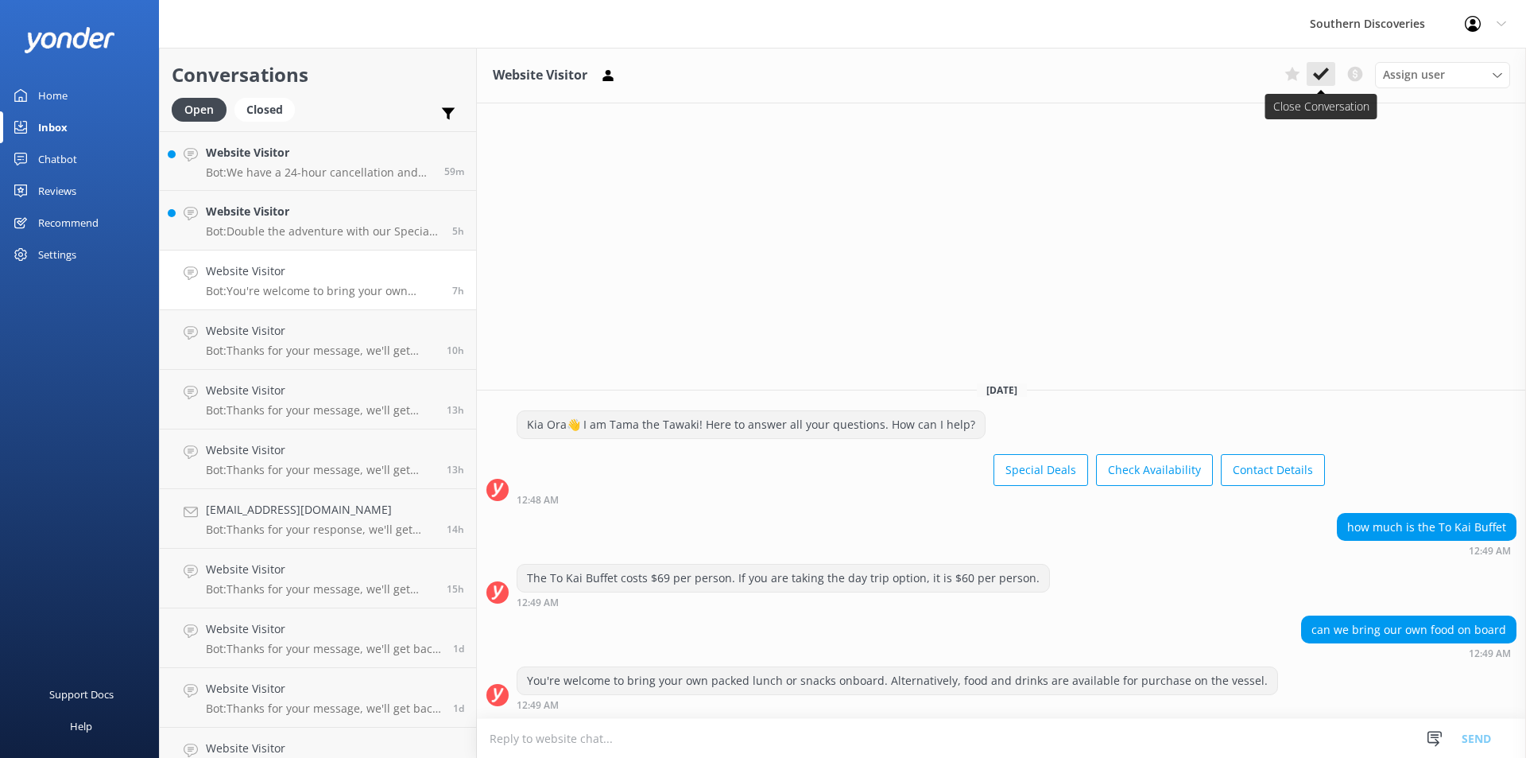
click at [1329, 69] on button at bounding box center [1321, 74] width 29 height 24
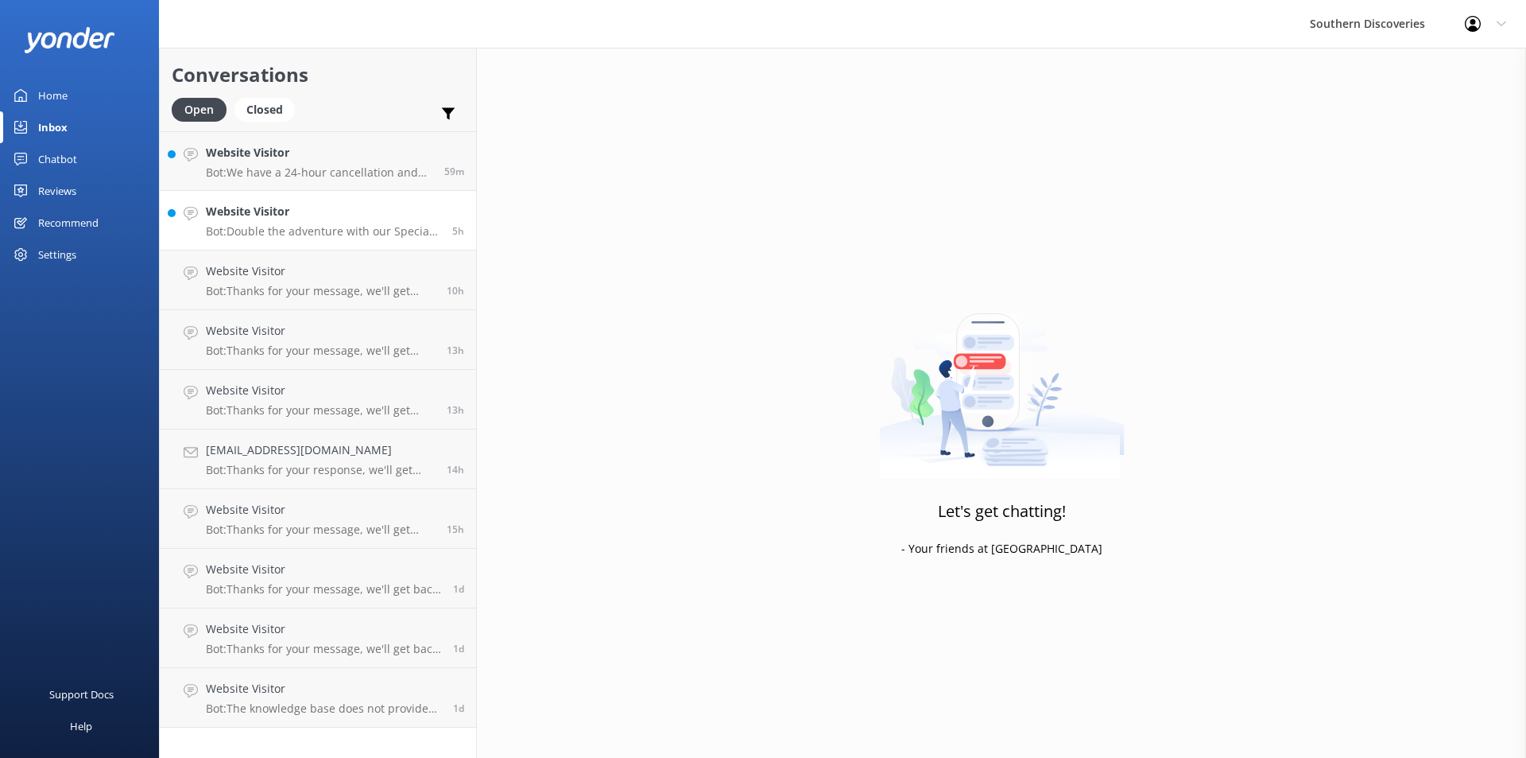
click at [363, 215] on h4 "Website Visitor" at bounding box center [323, 211] width 235 height 17
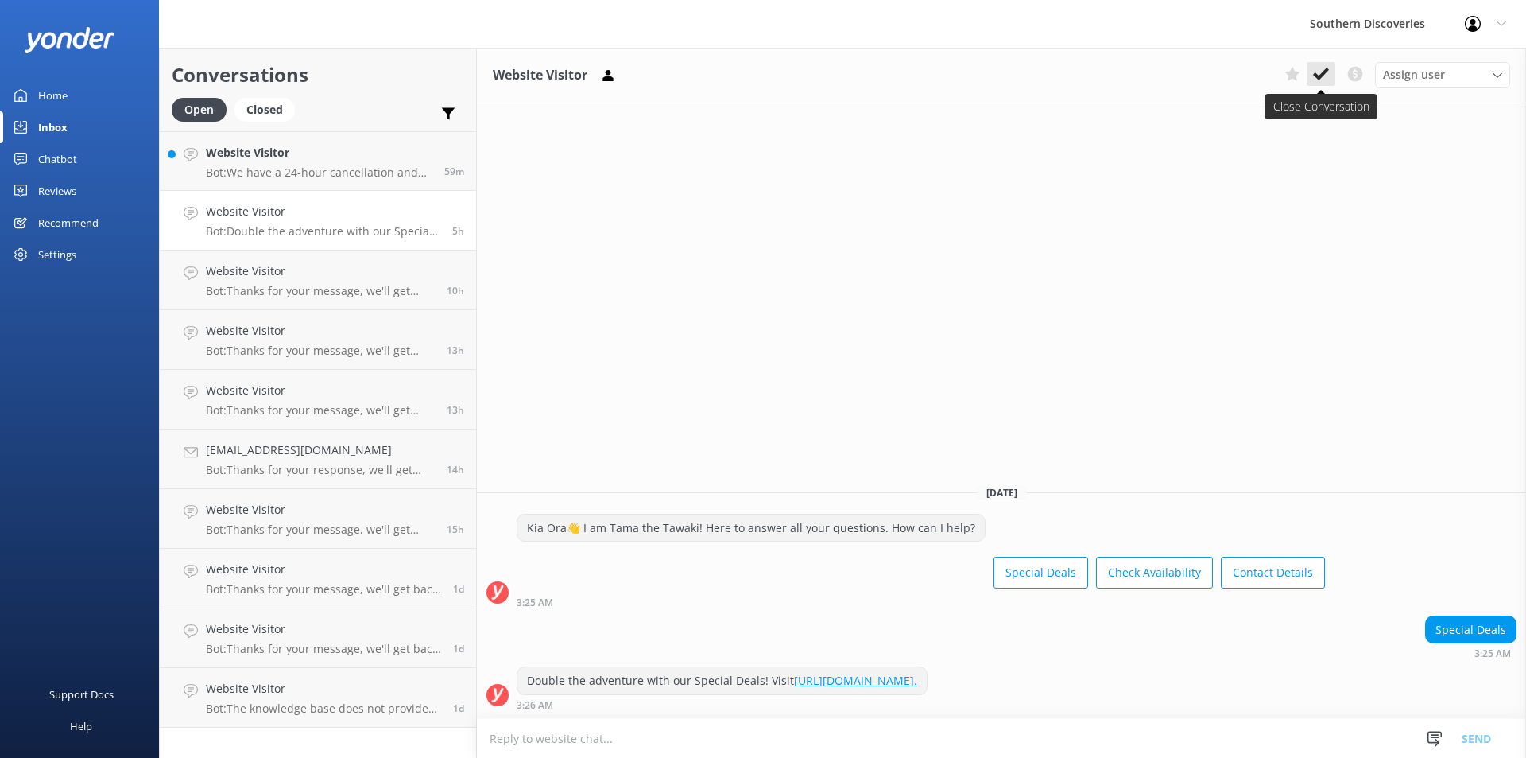
click at [1323, 67] on icon at bounding box center [1321, 74] width 16 height 16
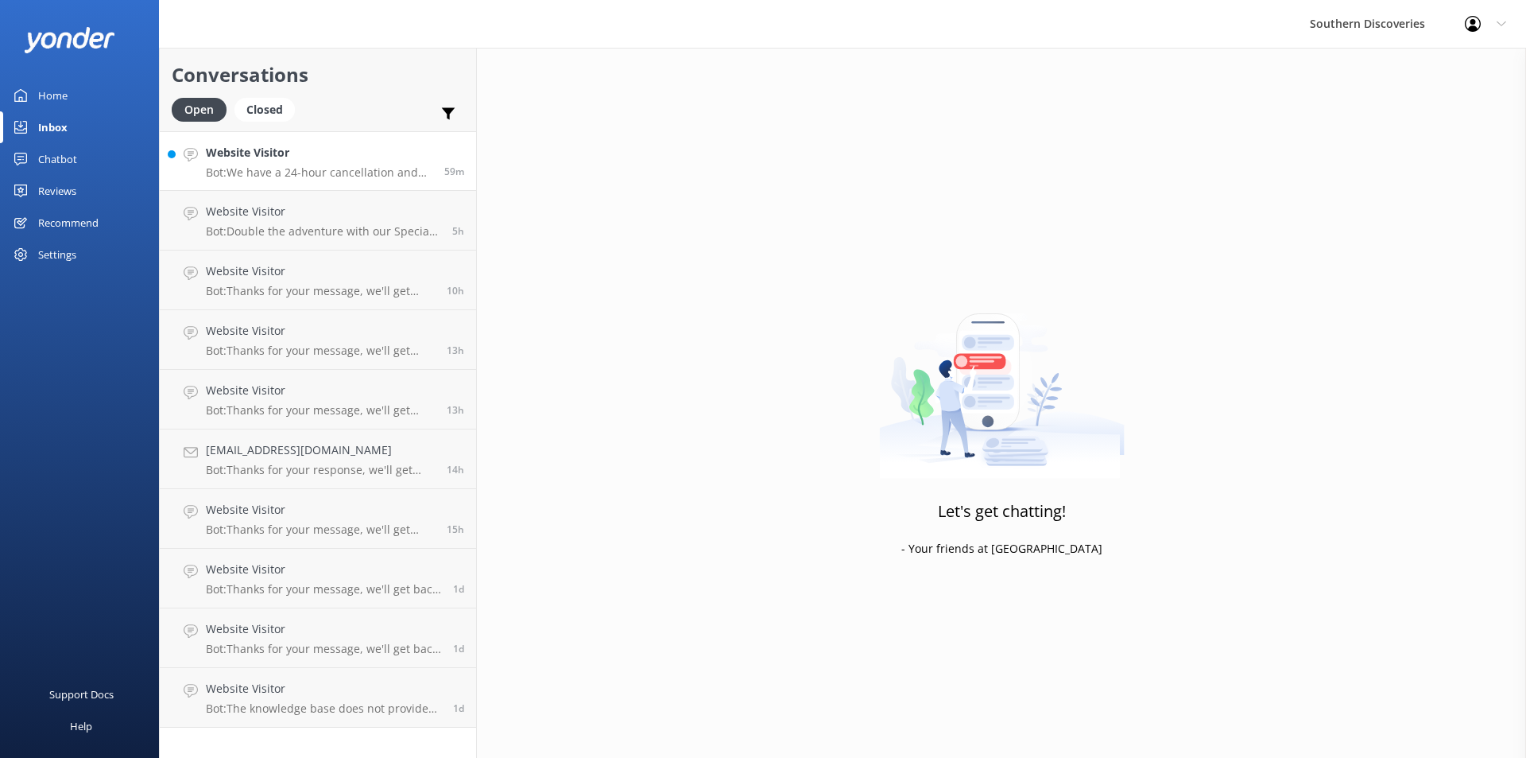
click at [351, 169] on p "Bot: We have a 24-hour cancellation and amendment policy. If you notify us more…" at bounding box center [319, 172] width 227 height 14
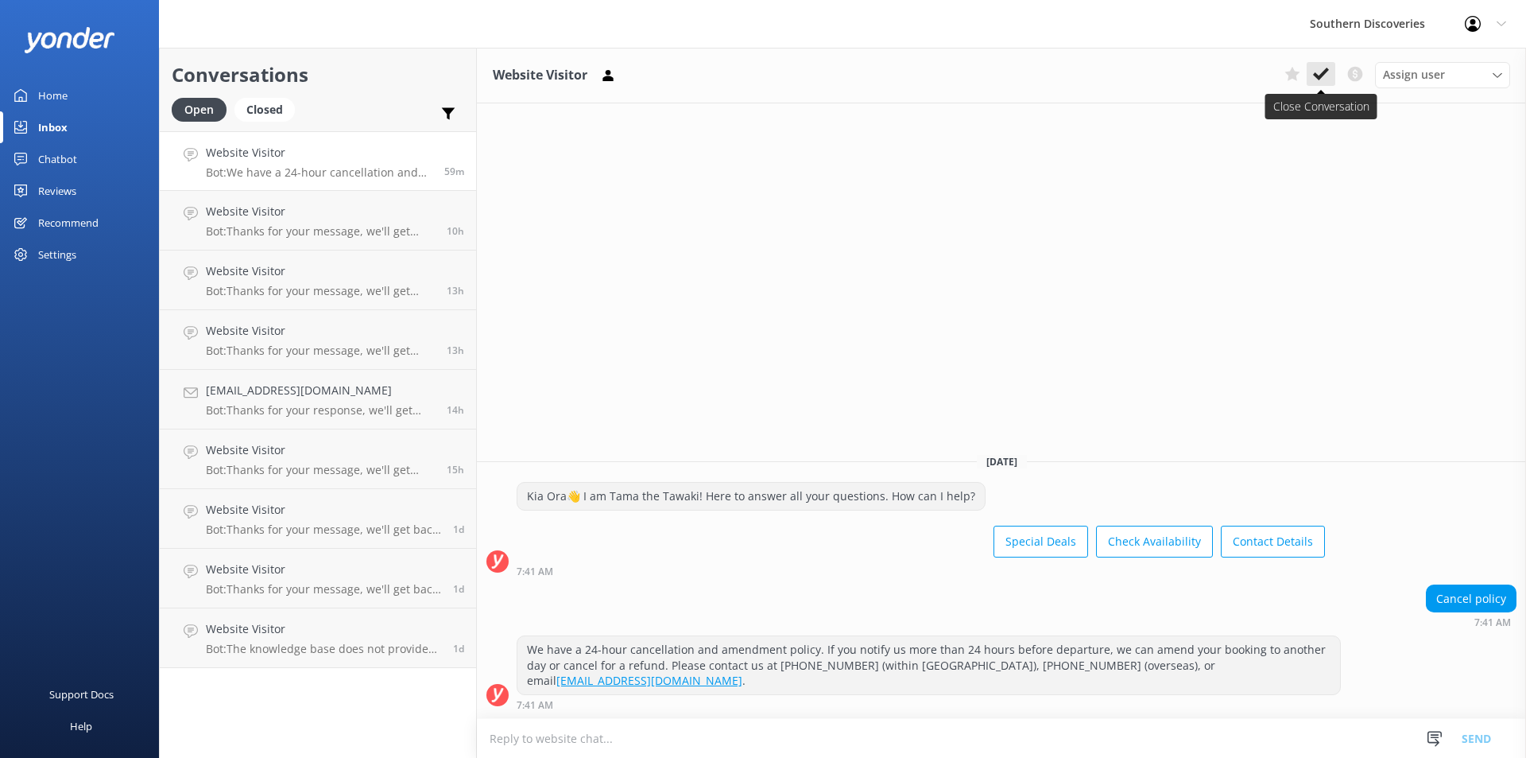
click at [1326, 70] on use at bounding box center [1321, 74] width 16 height 13
